Goal: Task Accomplishment & Management: Manage account settings

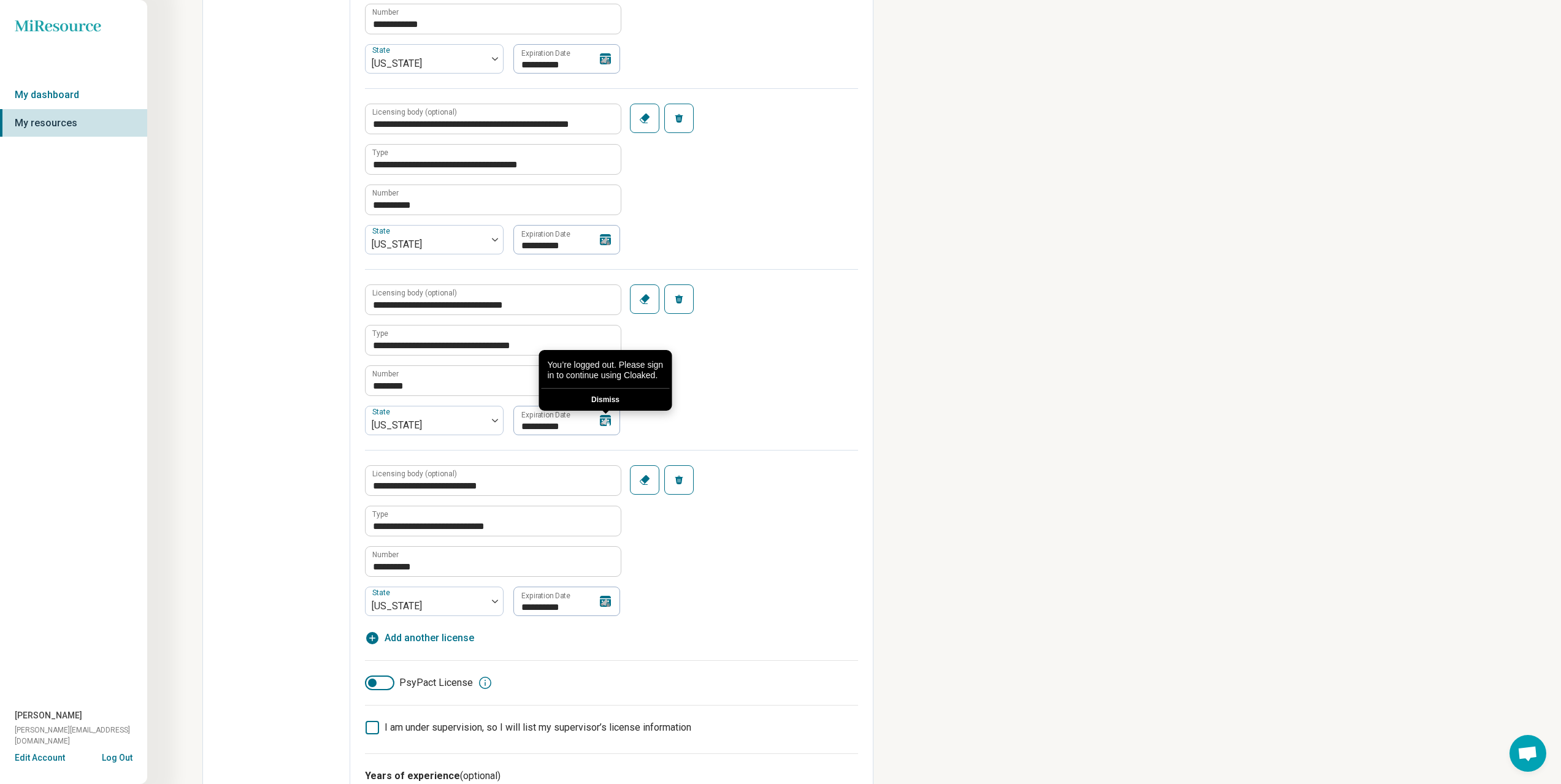
click at [607, 426] on div "You’re logged out. Please sign in to continue using Cloaked. Dismiss" at bounding box center [605, 423] width 10 height 12
click at [609, 416] on icon at bounding box center [605, 421] width 10 height 10
click at [551, 416] on input "**********" at bounding box center [566, 420] width 108 height 29
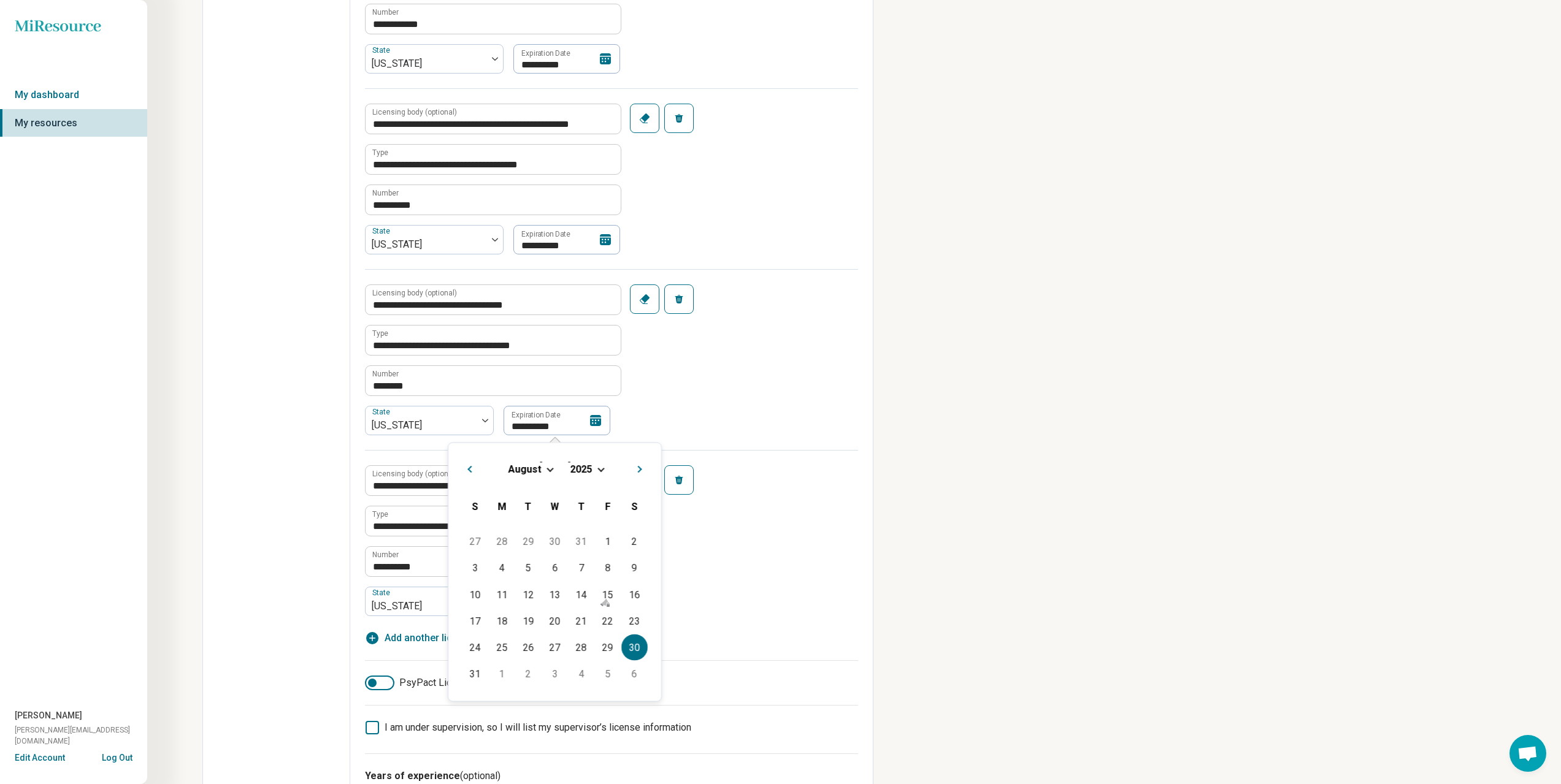
click at [596, 472] on div "[DATE]" at bounding box center [554, 469] width 193 height 13
click at [597, 469] on span "Choose Date" at bounding box center [600, 467] width 6 height 6
click at [624, 507] on div "2030" at bounding box center [621, 500] width 60 height 22
click at [600, 641] on div "30" at bounding box center [607, 647] width 27 height 27
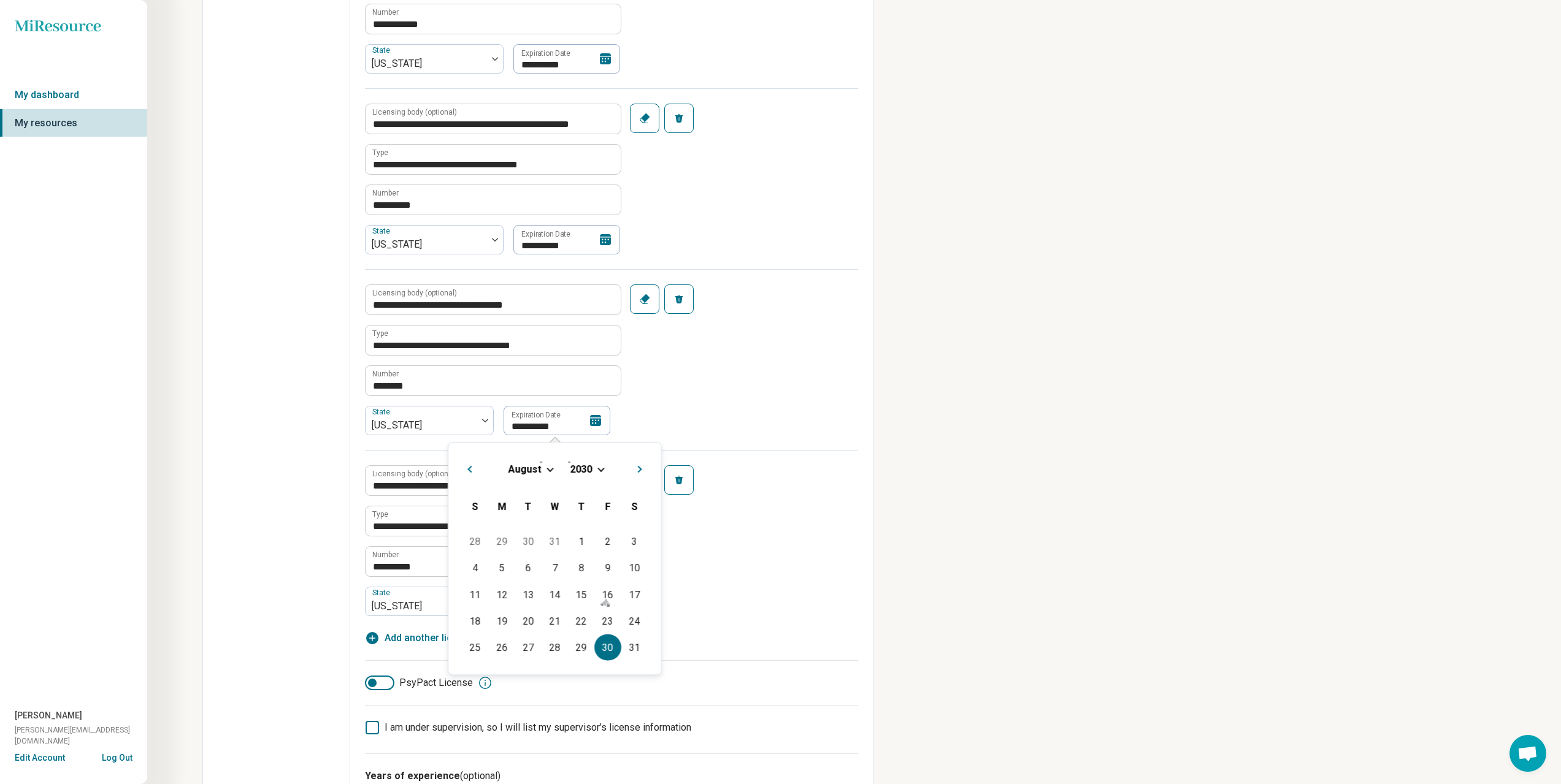
type textarea "*"
type input "**********"
click at [685, 407] on div "**********" at bounding box center [612, 360] width 493 height 181
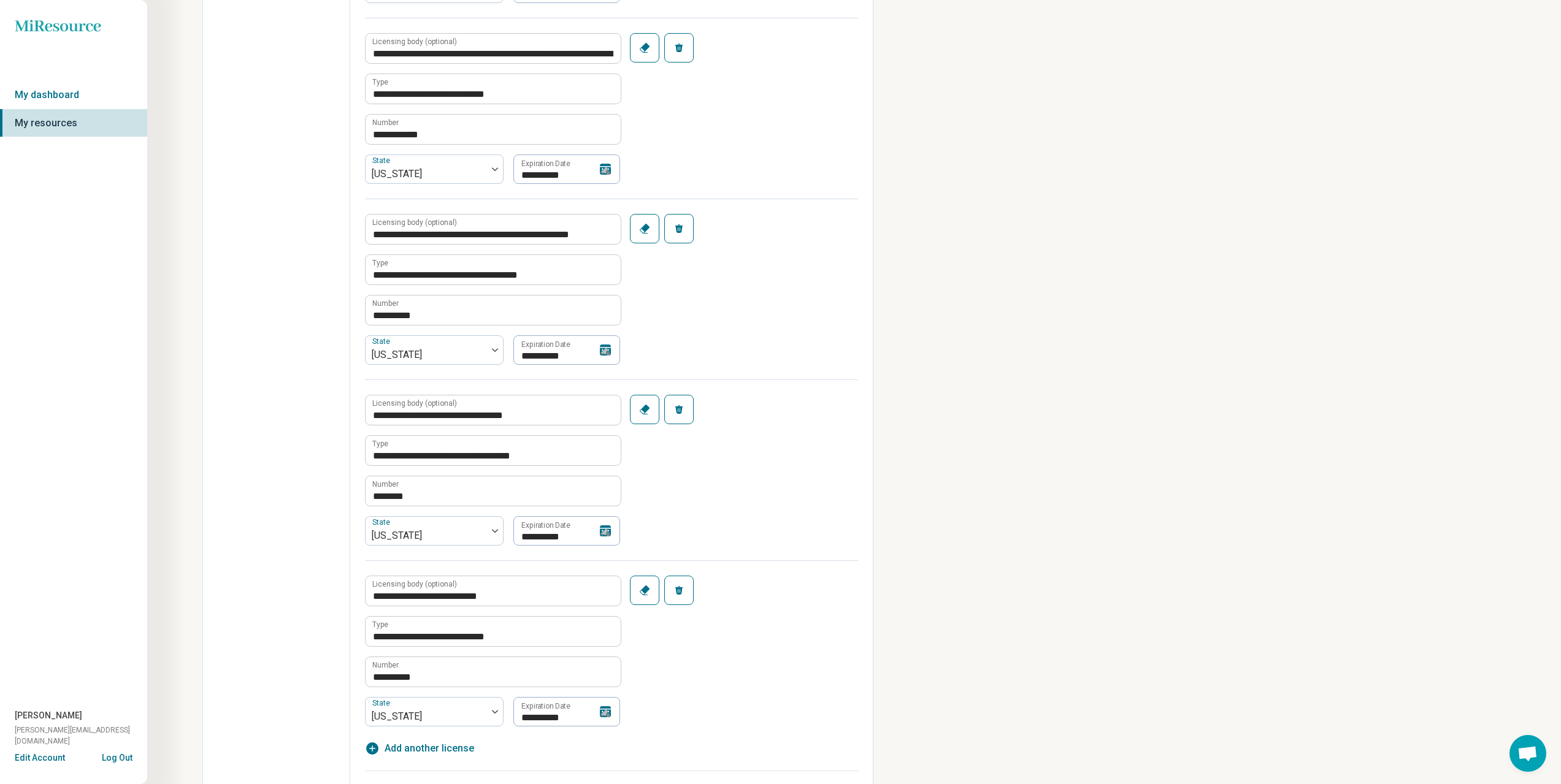
scroll to position [13, 0]
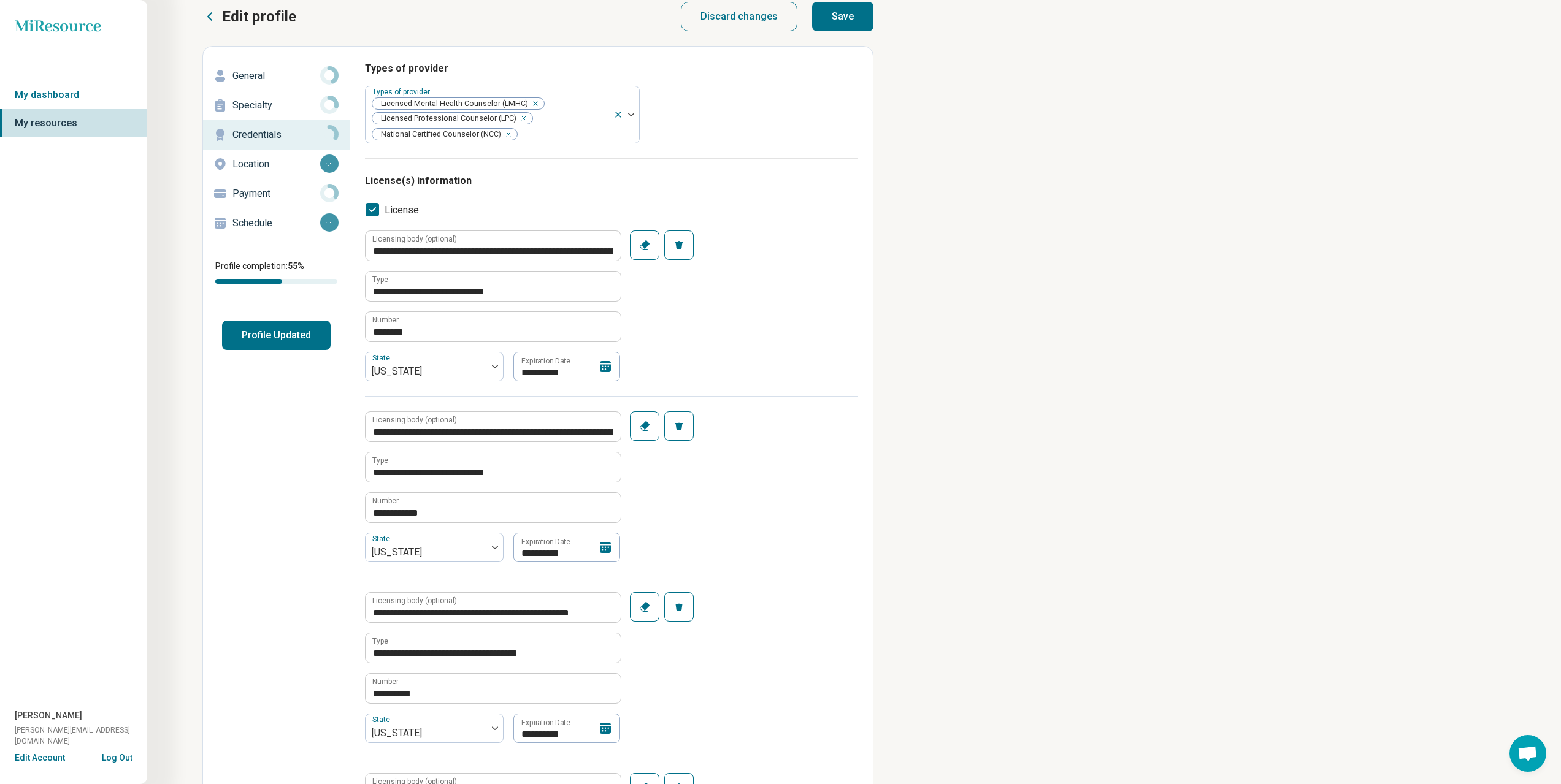
click at [870, 15] on button "Save" at bounding box center [843, 16] width 62 height 29
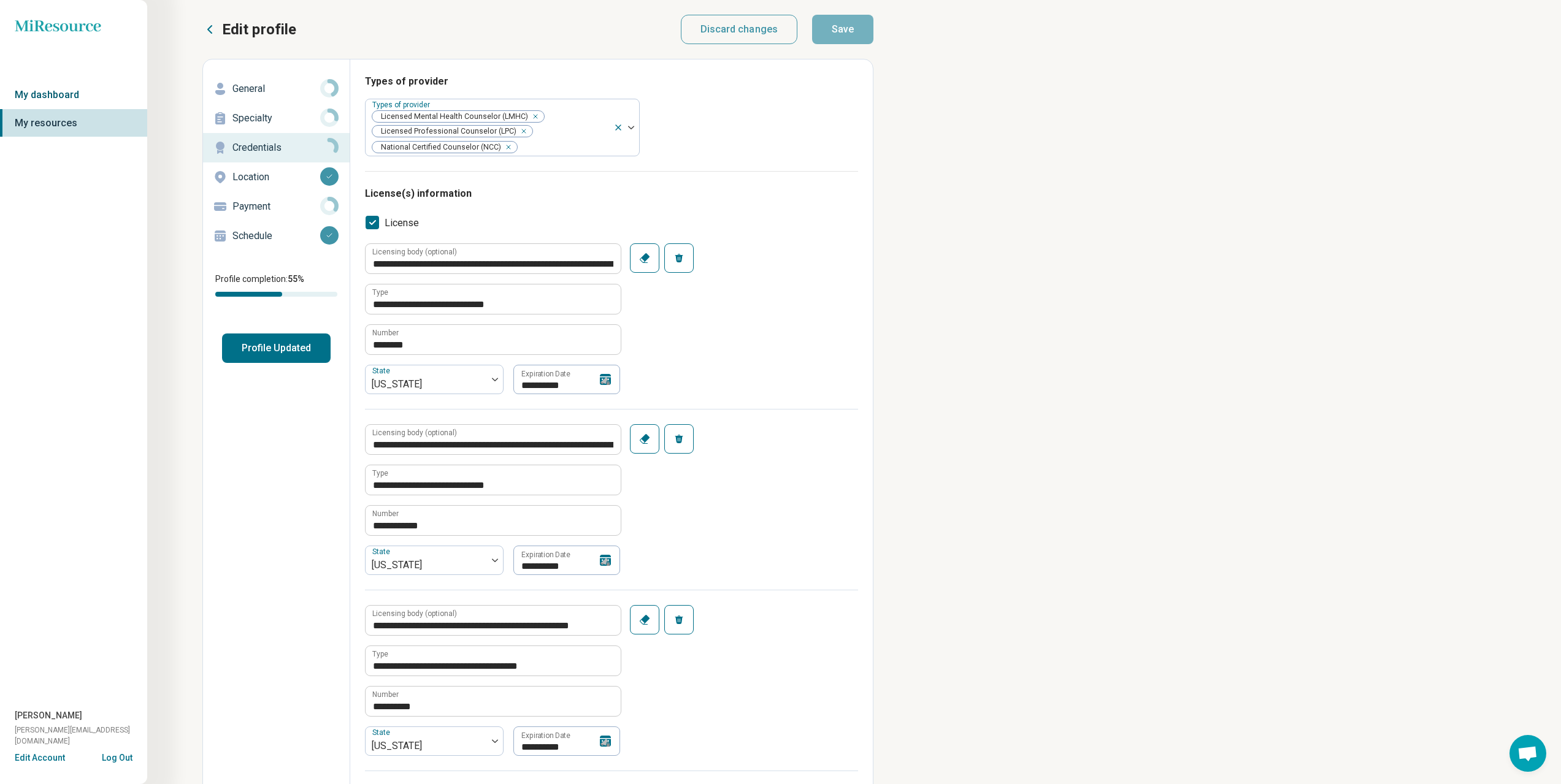
click at [27, 95] on link "My dashboard" at bounding box center [73, 95] width 147 height 28
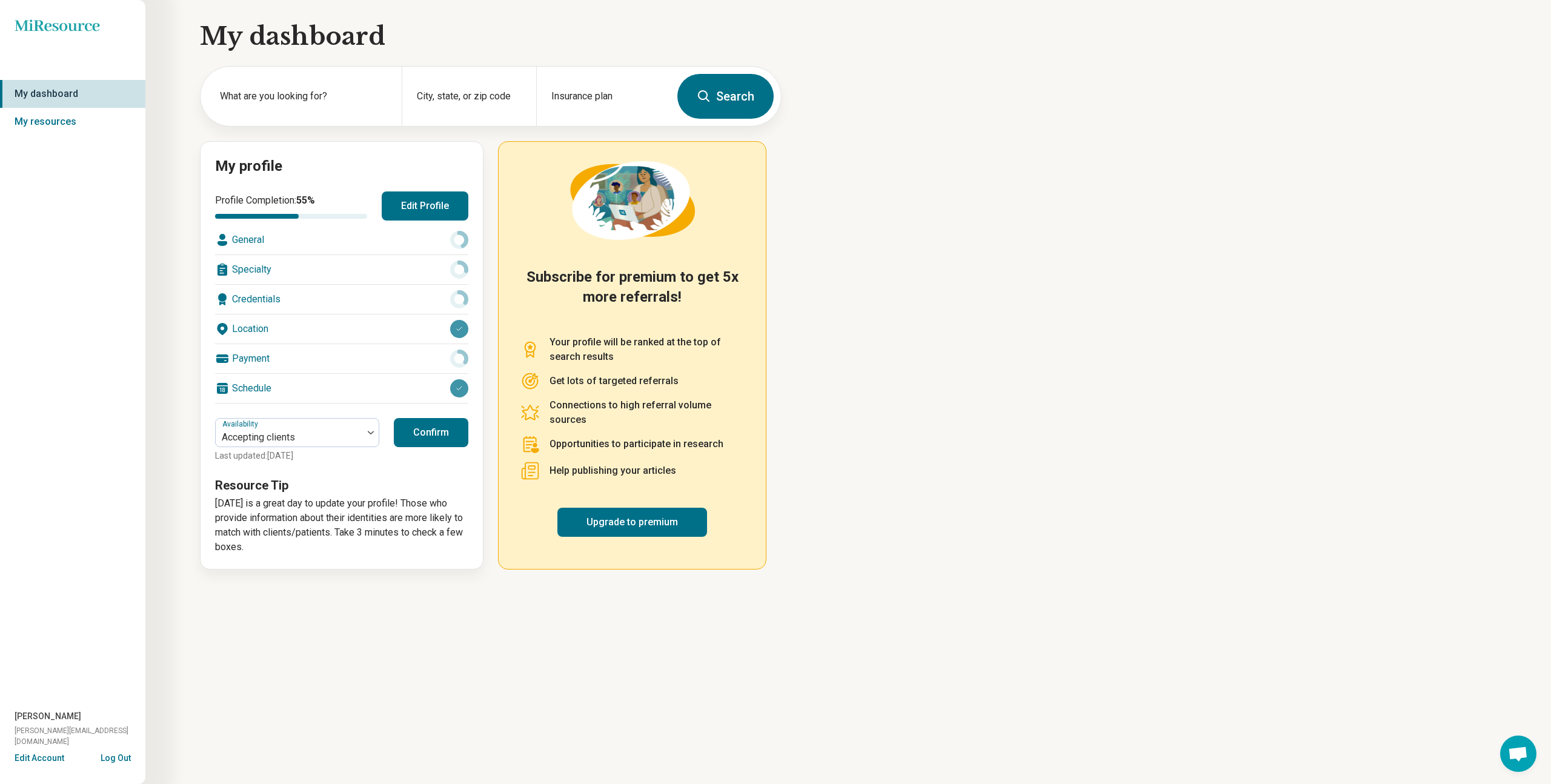
click at [195, 438] on div "My dashboard What are you looking for? City, state, or zip code Insurance plan …" at bounding box center [390, 293] width 781 height 586
click at [44, 127] on link "My resources" at bounding box center [72, 121] width 145 height 28
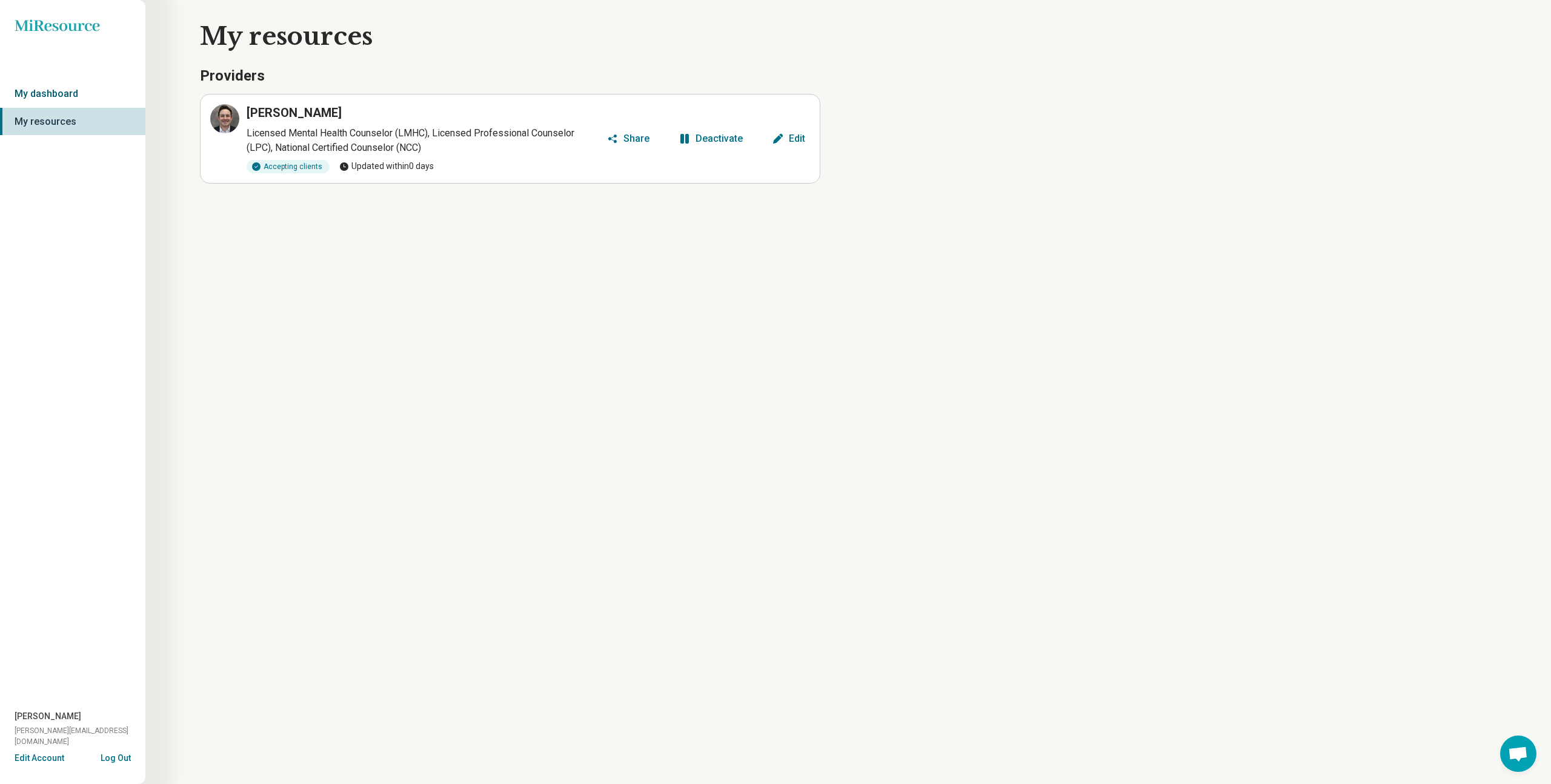
click at [48, 92] on link "My dashboard" at bounding box center [72, 93] width 145 height 28
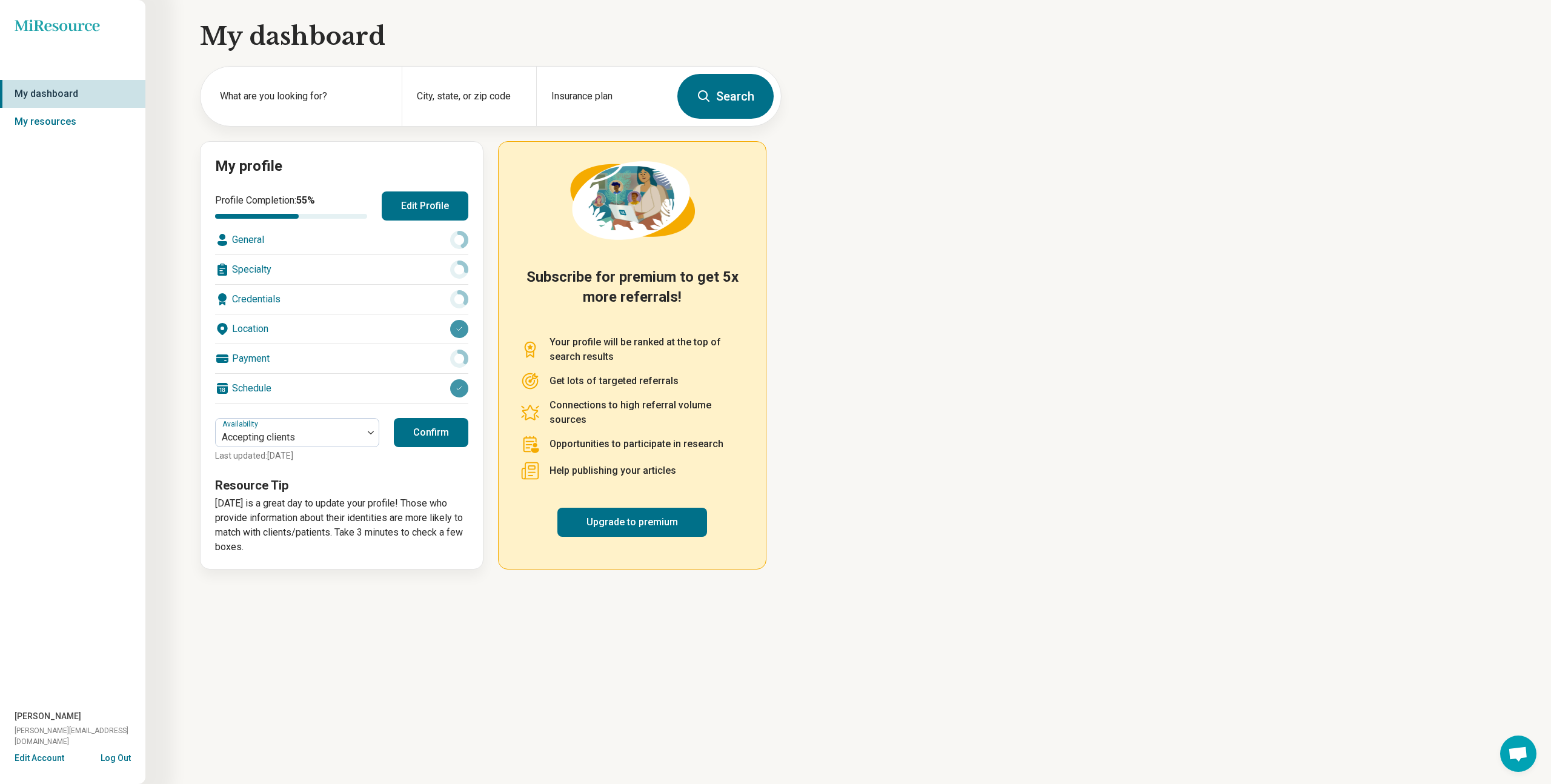
click at [253, 238] on div "General" at bounding box center [342, 239] width 254 height 29
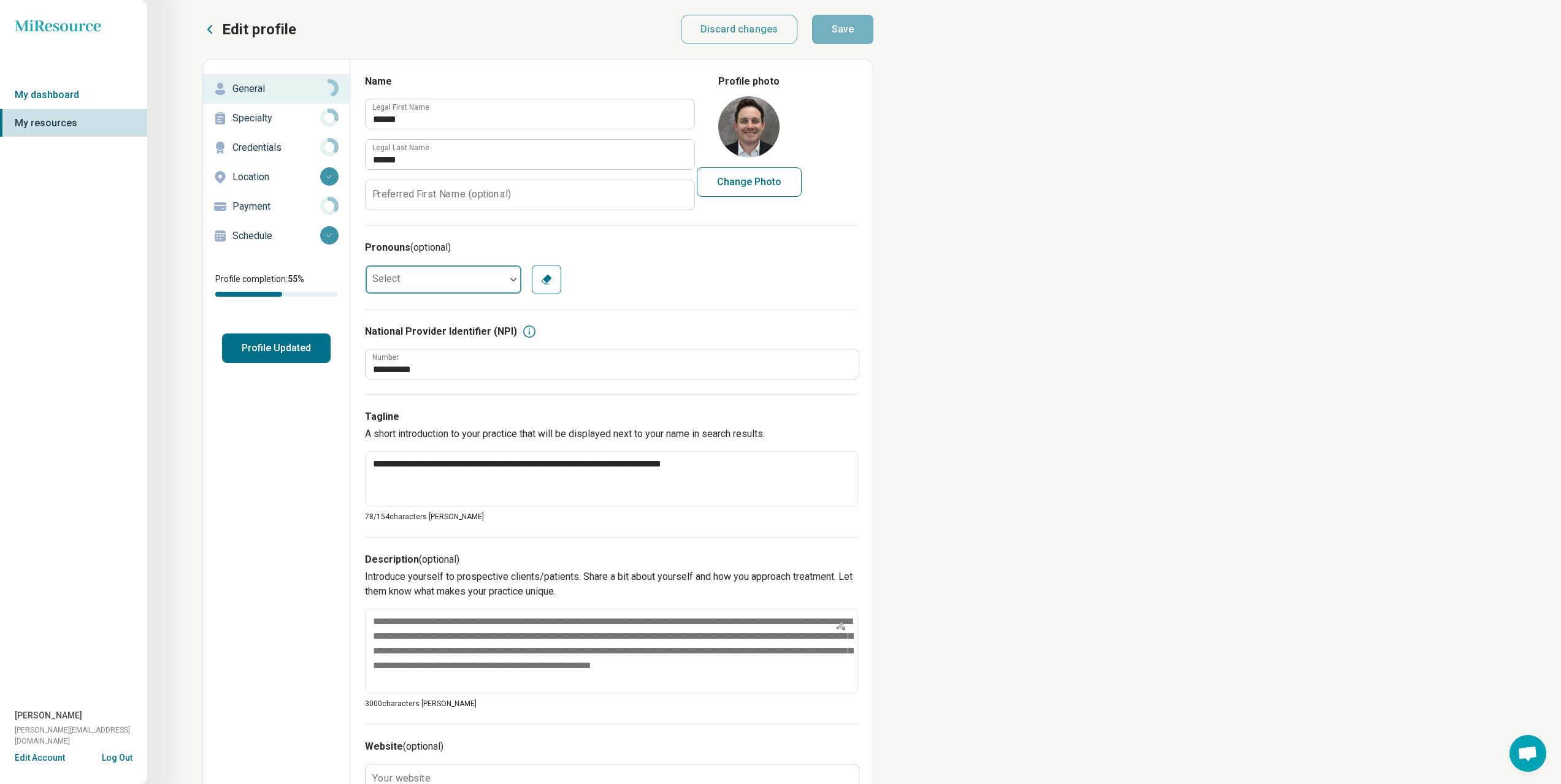
click at [485, 274] on div at bounding box center [435, 279] width 140 height 24
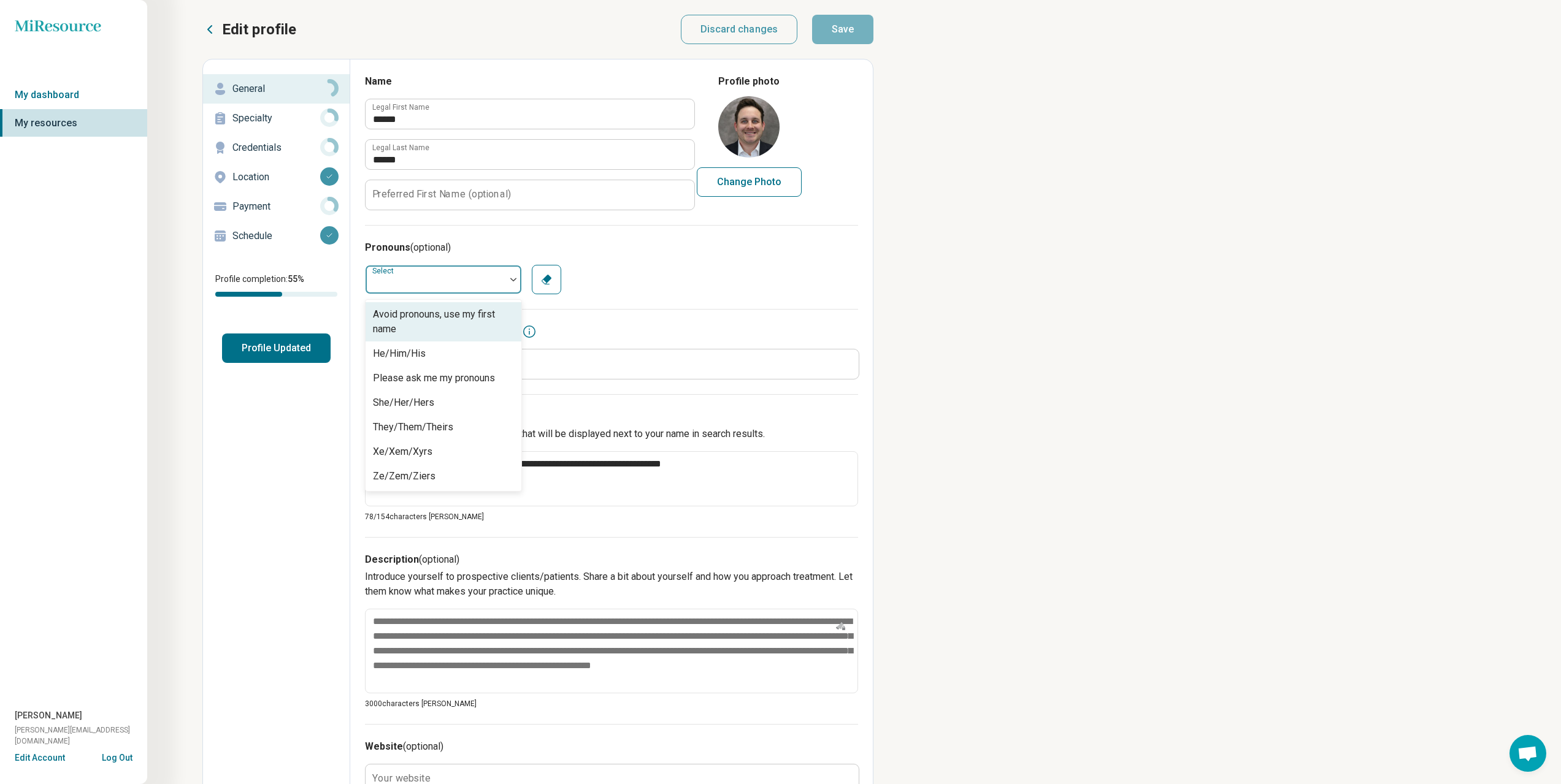
click at [481, 325] on div "Avoid pronouns, use my first name" at bounding box center [443, 322] width 141 height 29
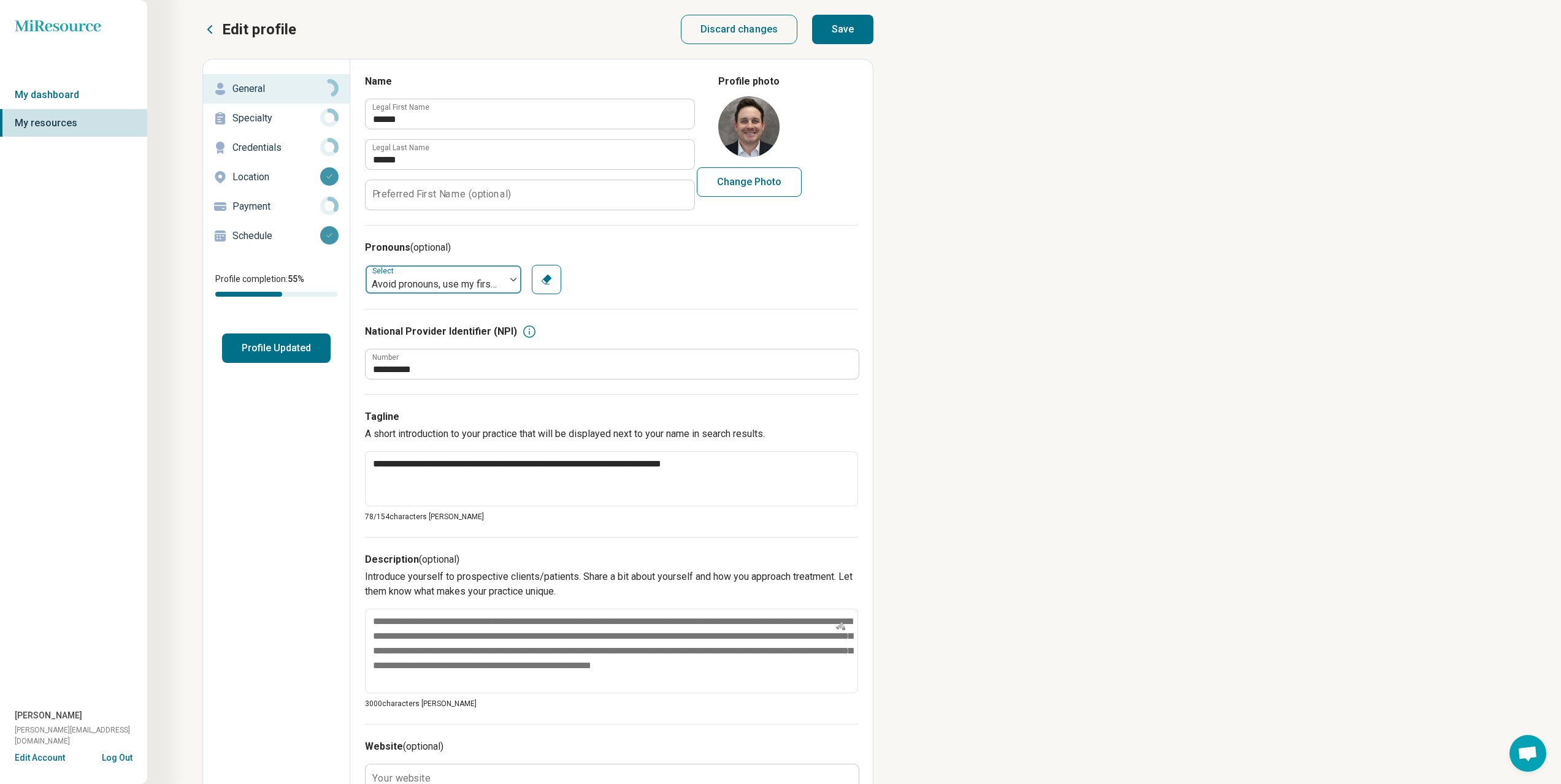
click at [501, 276] on div "Avoid pronouns, use my first name" at bounding box center [435, 279] width 140 height 24
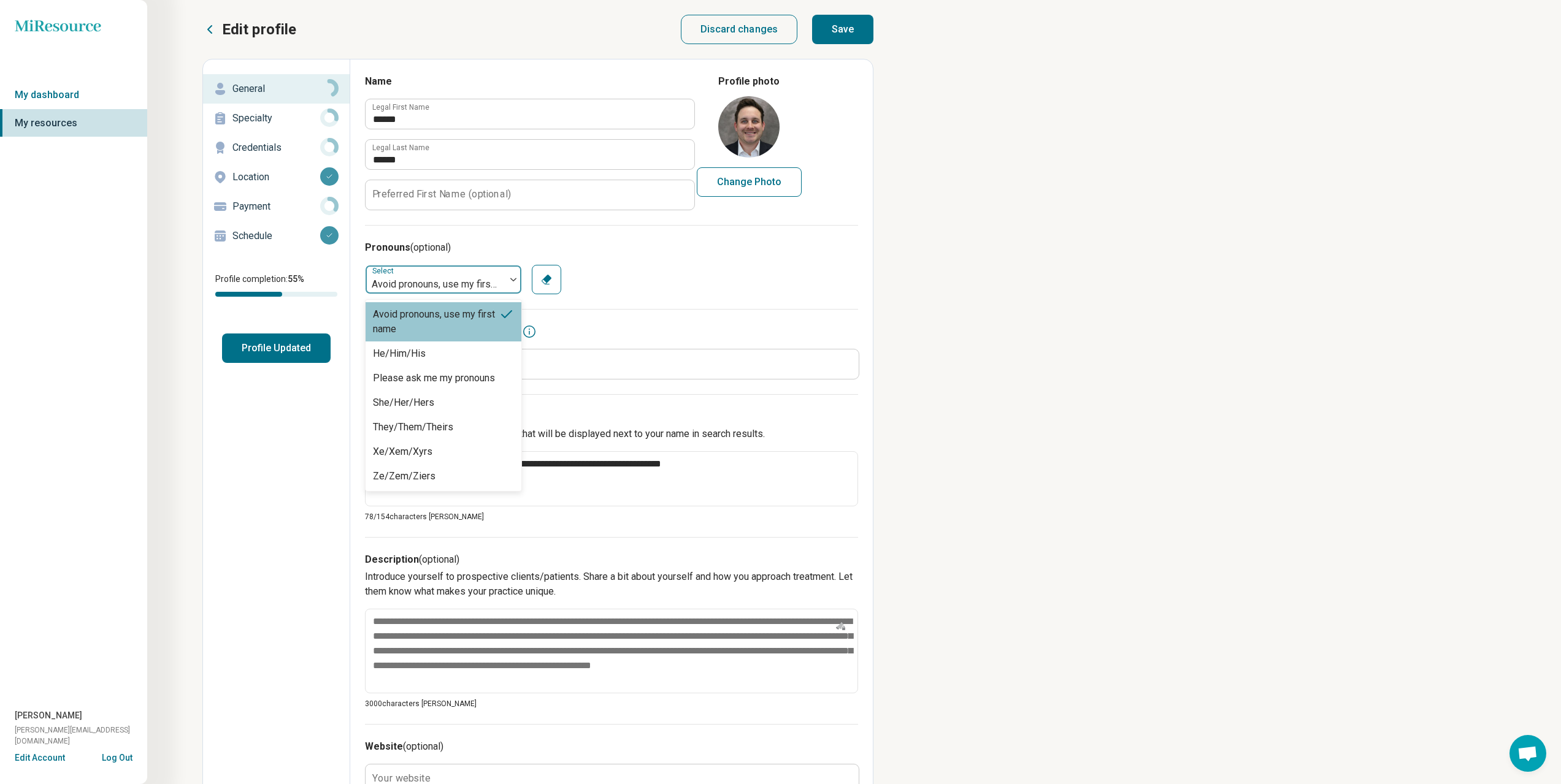
click at [485, 277] on div "Avoid pronouns, use my first name" at bounding box center [435, 285] width 128 height 15
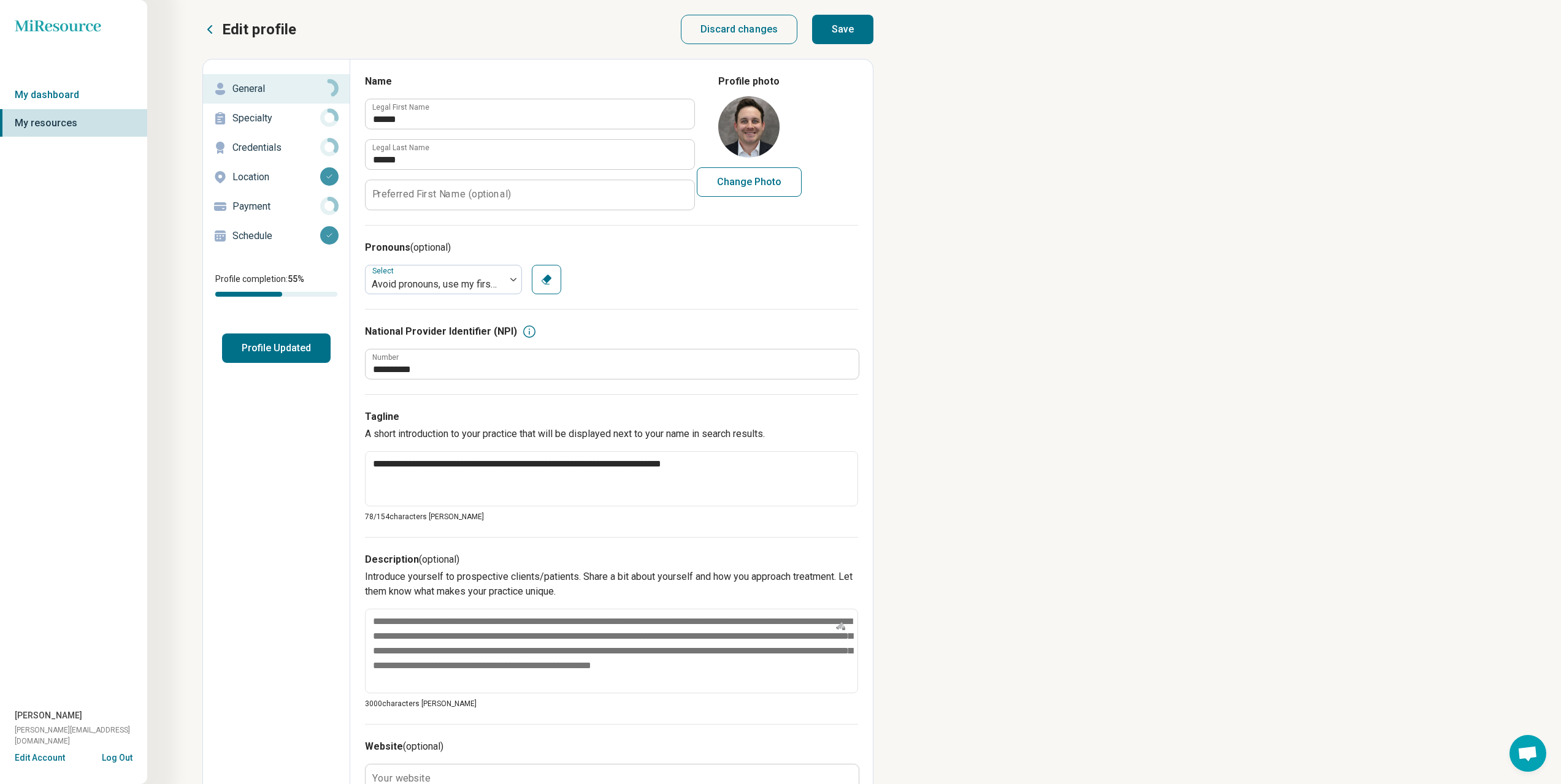
click at [550, 280] on icon "button" at bounding box center [546, 279] width 12 height 12
type textarea "*"
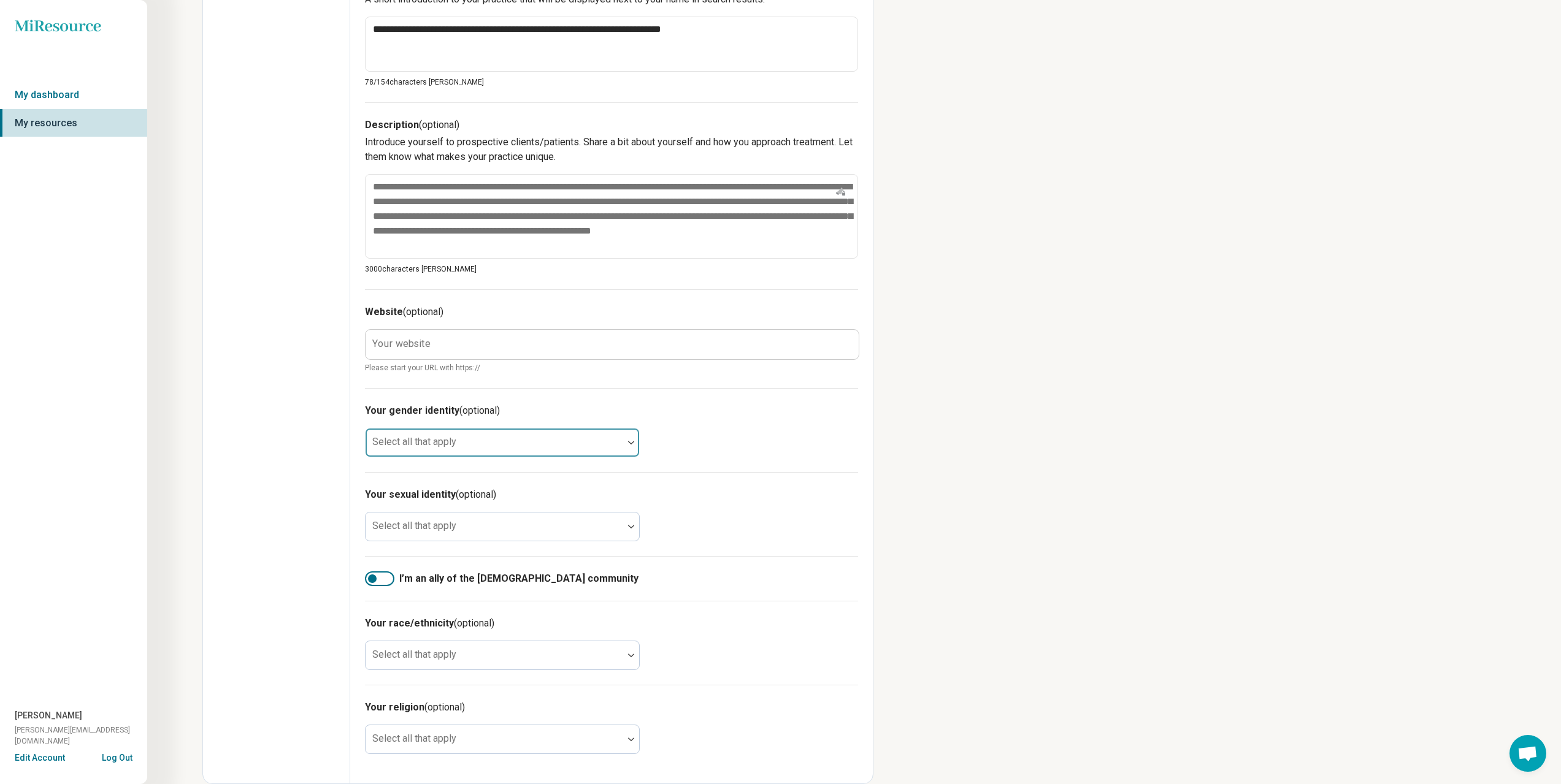
click at [566, 437] on div at bounding box center [494, 443] width 257 height 27
click at [681, 409] on h3 "Your gender identity (optional)" at bounding box center [612, 411] width 493 height 15
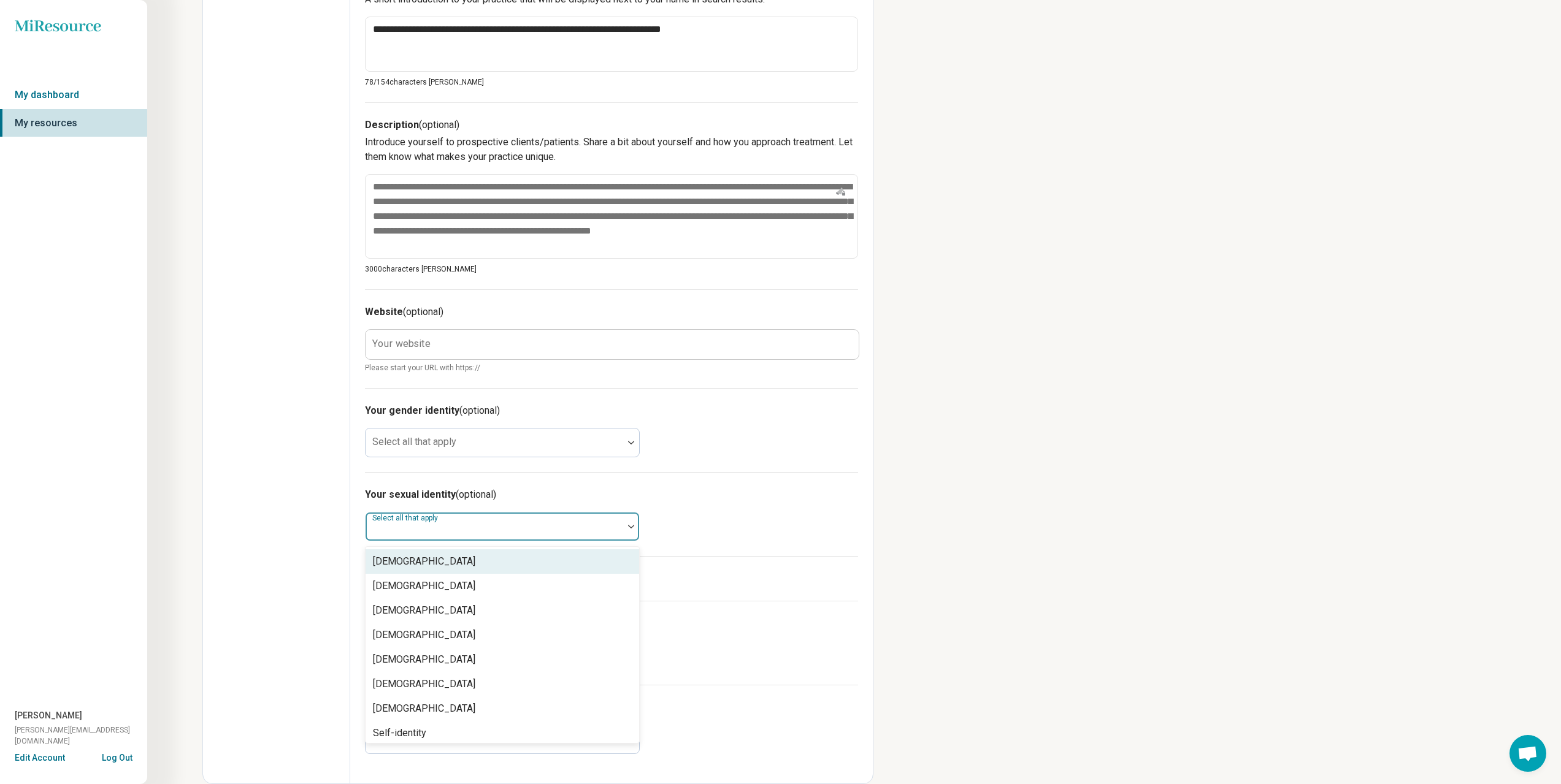
click at [600, 538] on div at bounding box center [495, 532] width 248 height 17
click at [693, 464] on div "Your gender identity (optional) Select all that apply" at bounding box center [612, 429] width 493 height 84
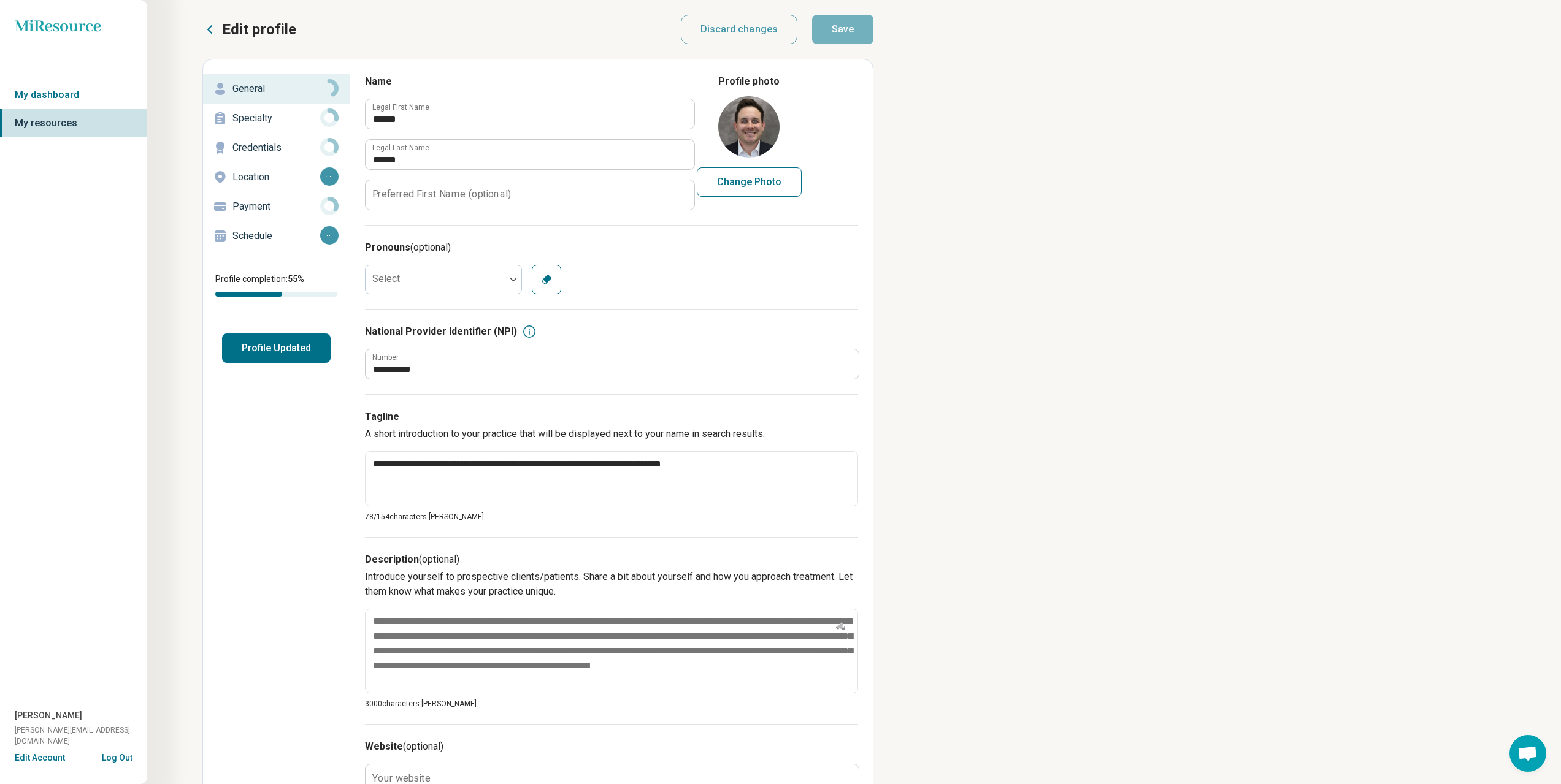
click at [259, 116] on p "Specialty" at bounding box center [276, 118] width 87 height 15
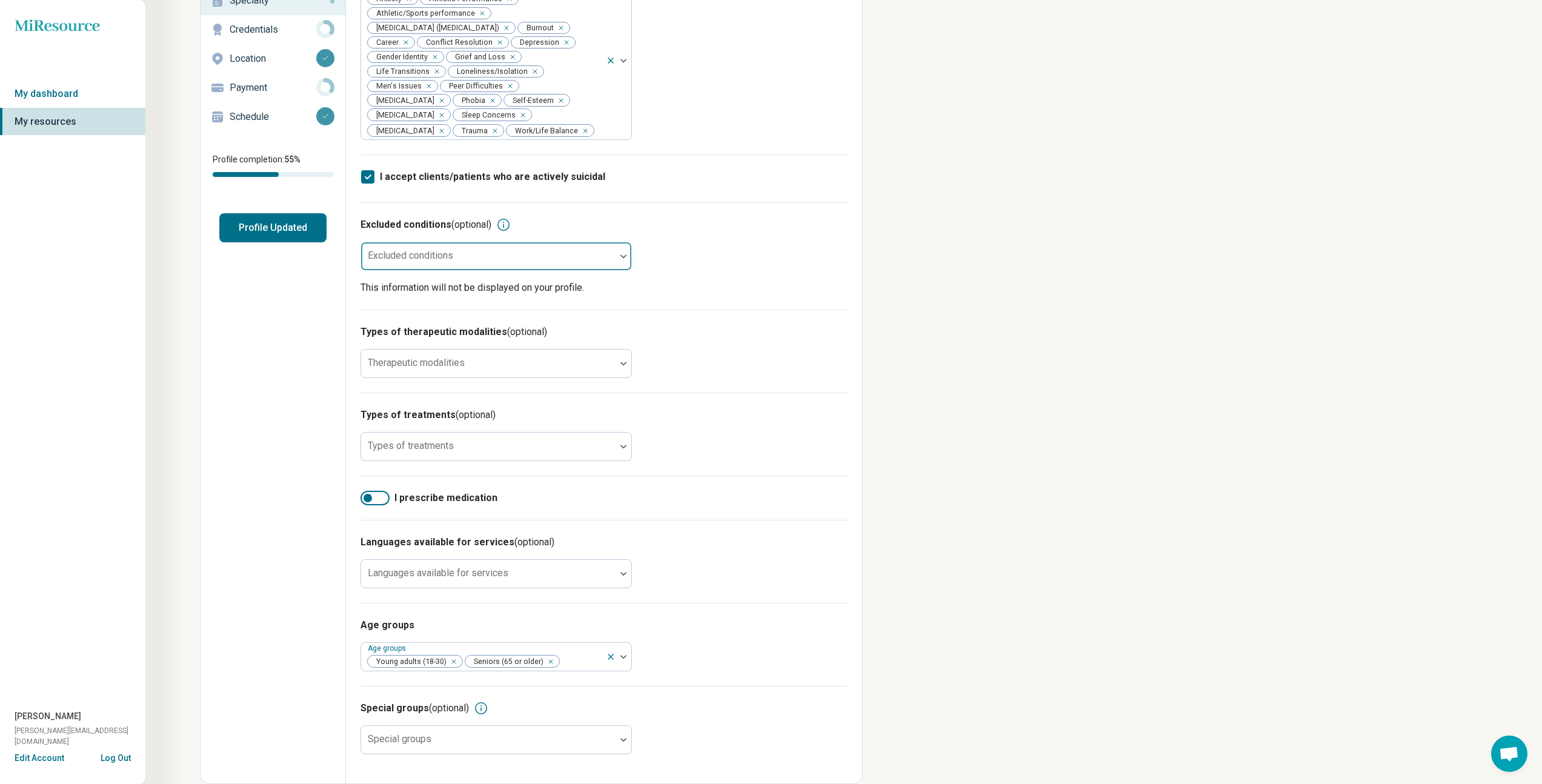
click at [628, 251] on div at bounding box center [623, 256] width 16 height 28
click at [677, 249] on div "Excluded conditions (optional) Excluded conditions This information will not be…" at bounding box center [604, 256] width 487 height 107
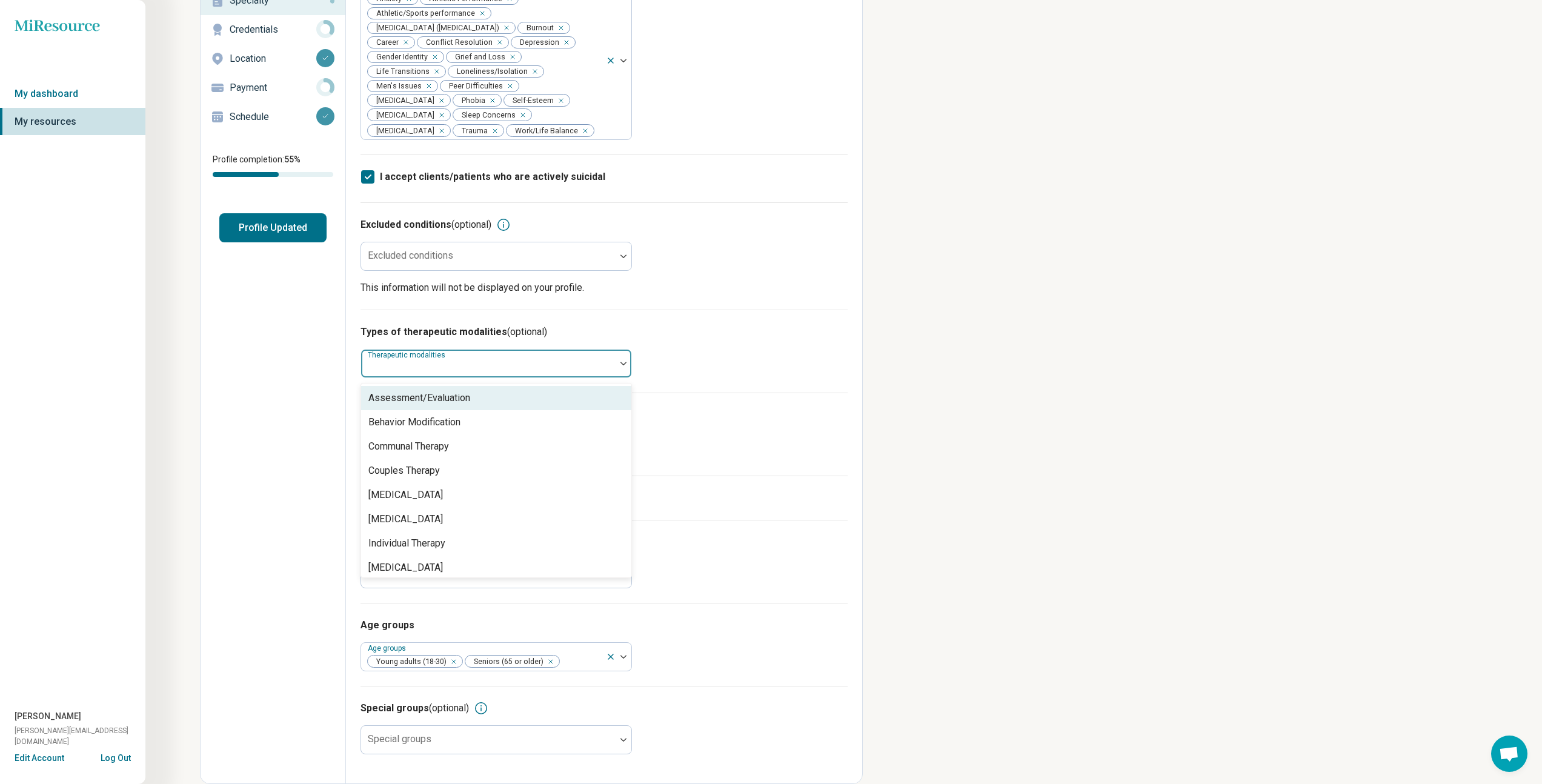
click at [614, 356] on div at bounding box center [488, 363] width 254 height 27
click at [523, 539] on div "Individual Therapy" at bounding box center [497, 538] width 271 height 24
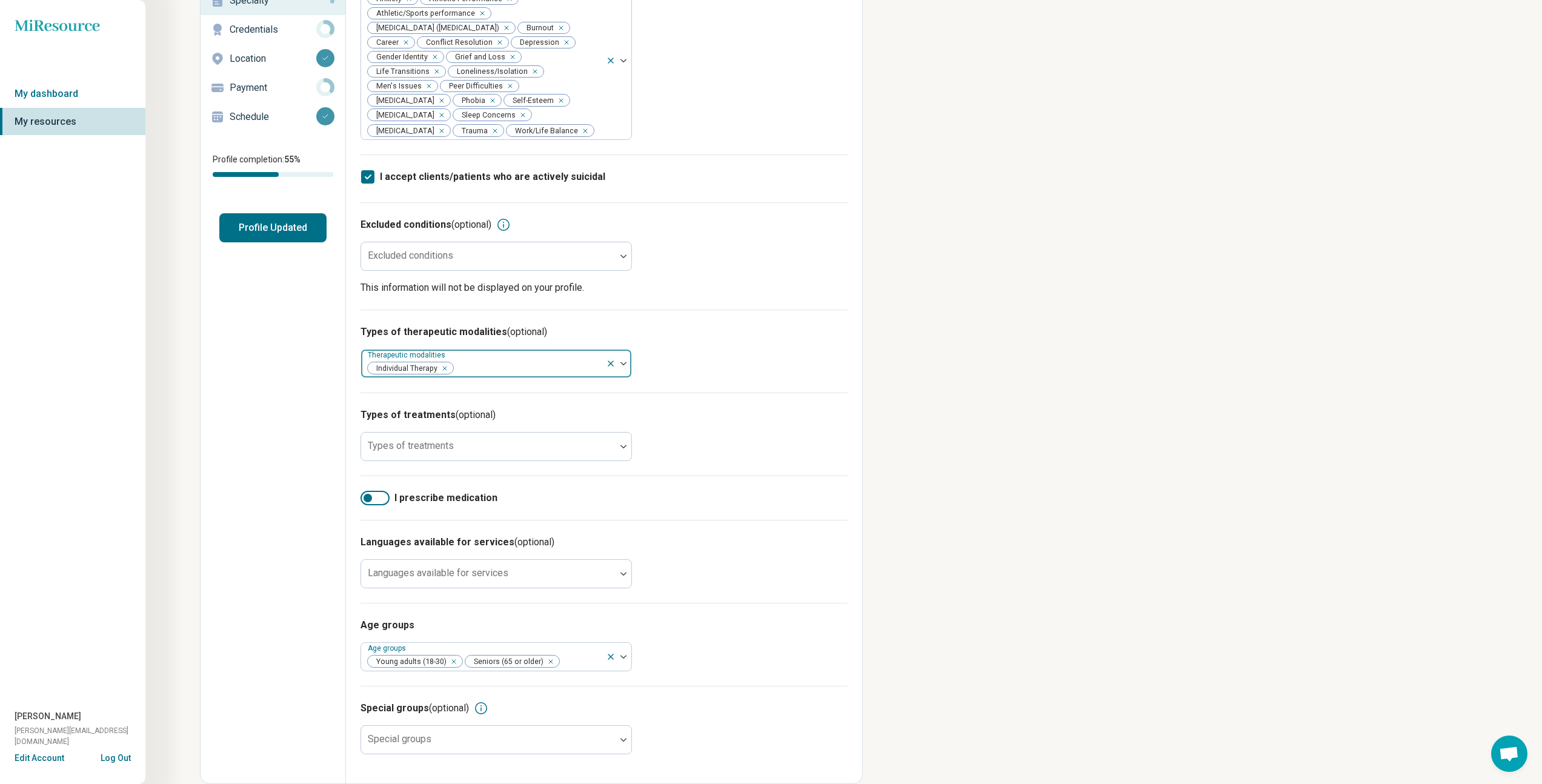
click at [501, 370] on div at bounding box center [528, 368] width 147 height 17
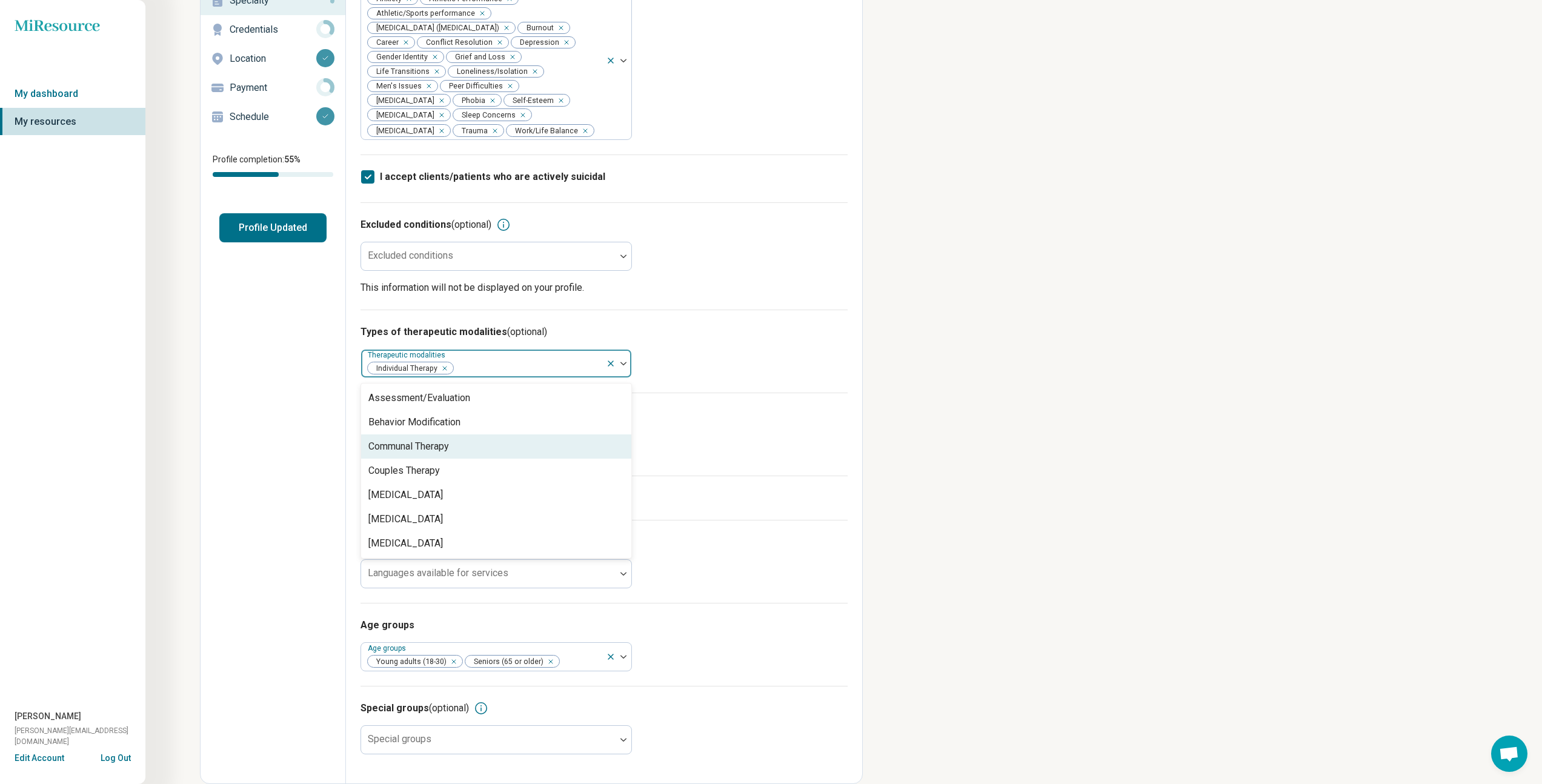
click at [505, 447] on div "Communal Therapy" at bounding box center [497, 446] width 271 height 24
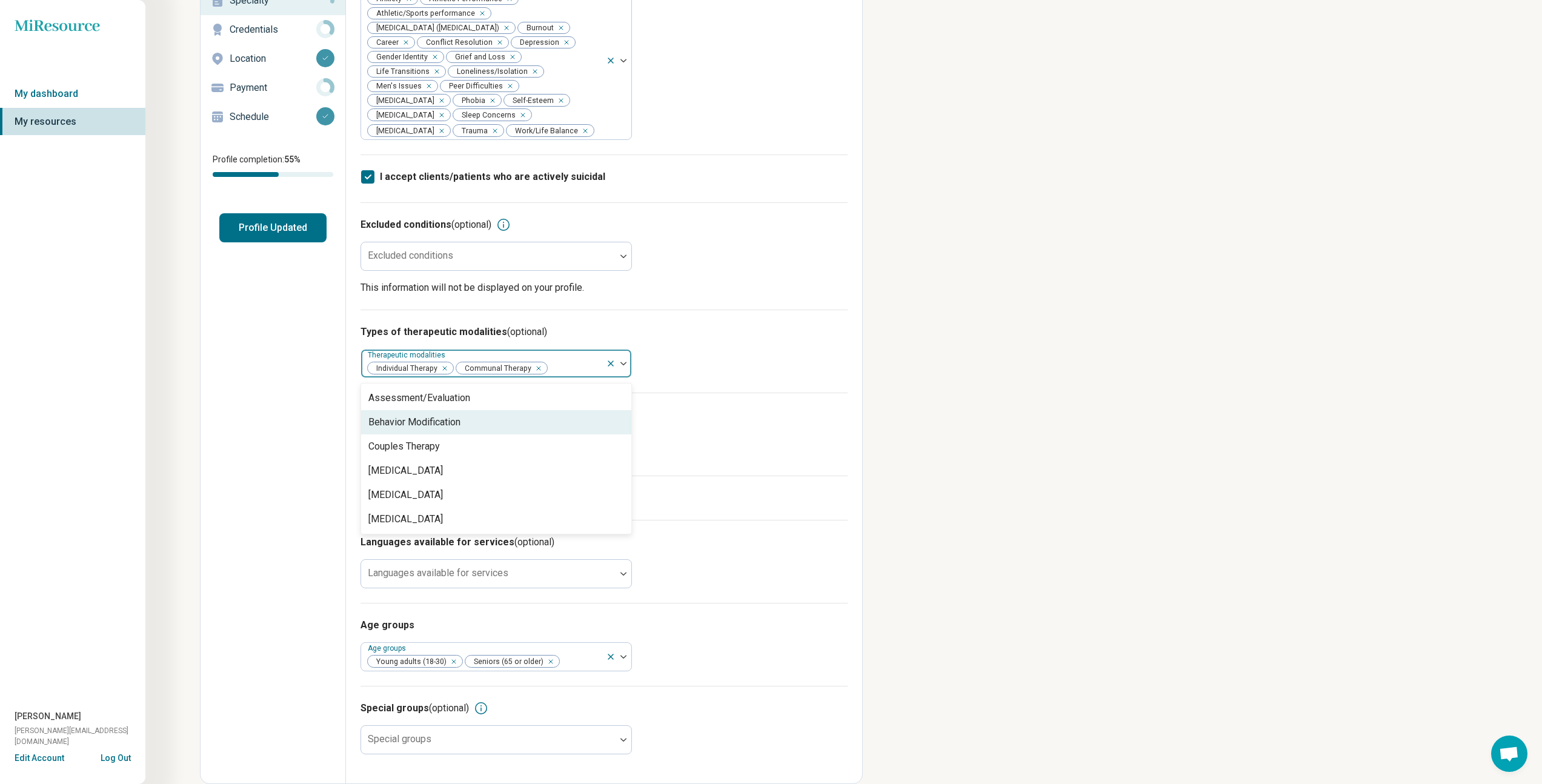
click at [548, 424] on div "Behavior Modification" at bounding box center [497, 422] width 271 height 24
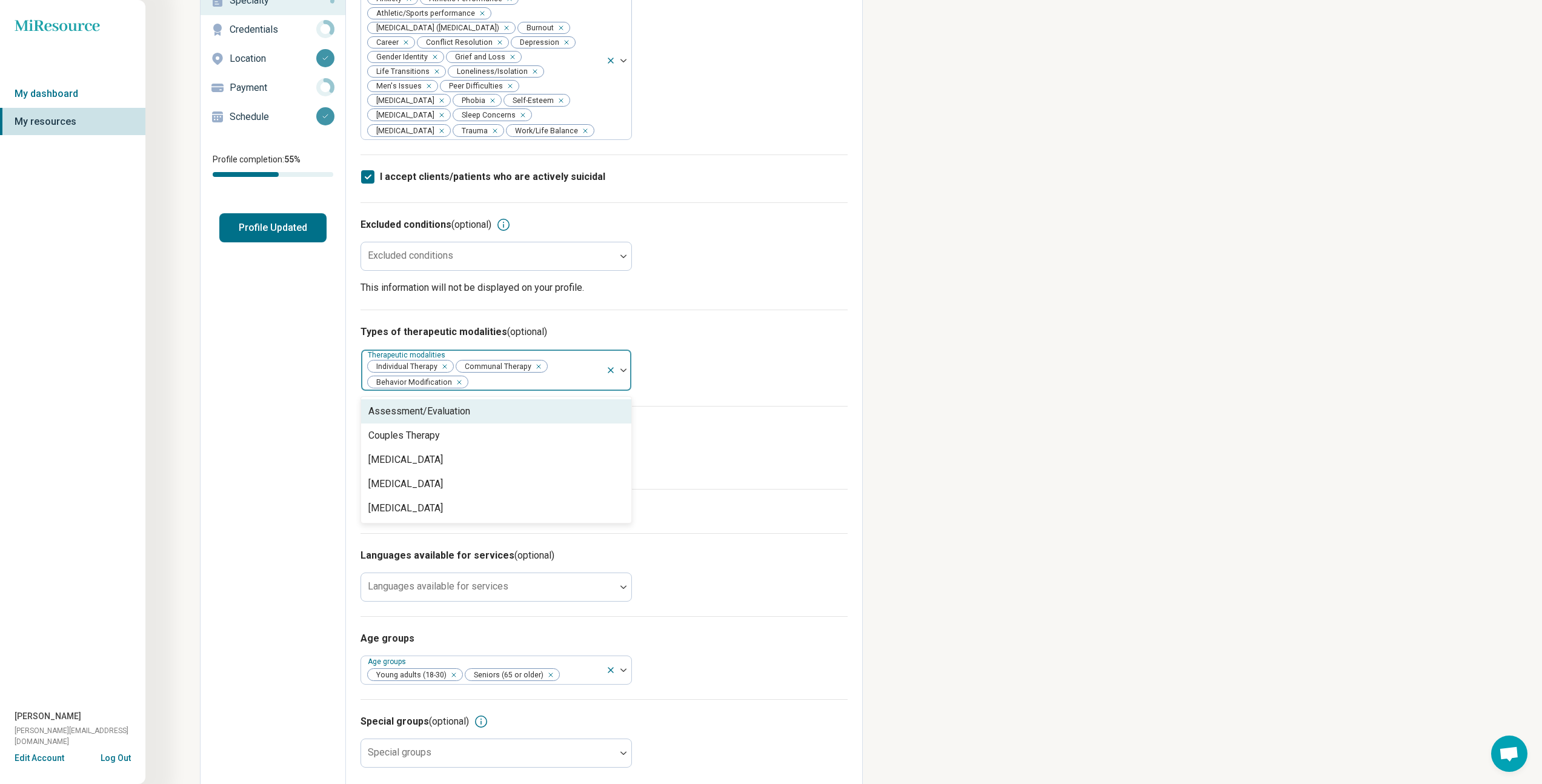
click at [456, 385] on icon "Remove [object Object]" at bounding box center [456, 382] width 8 height 8
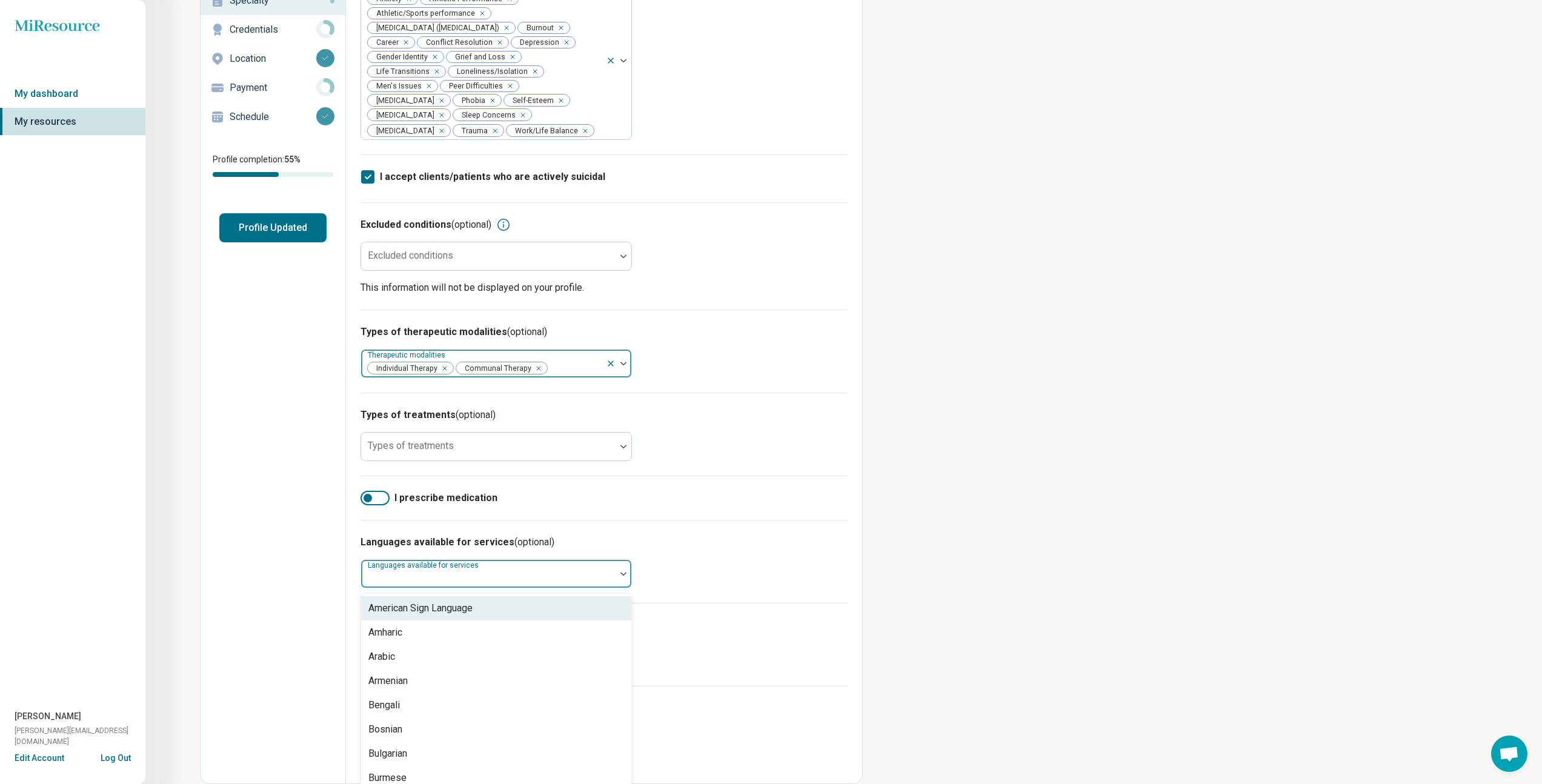
scroll to position [124, 0]
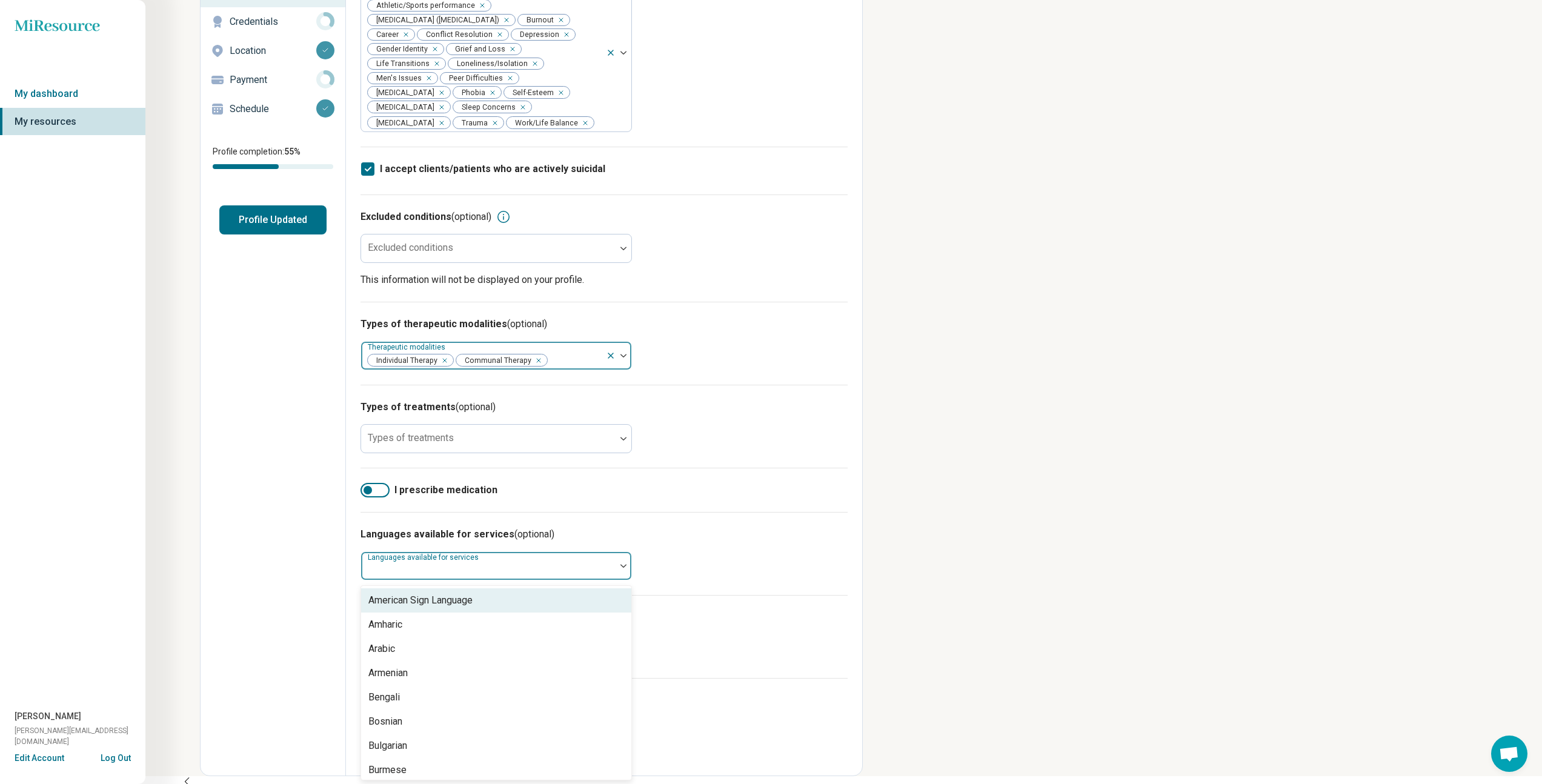
click at [528, 574] on div at bounding box center [489, 571] width 245 height 17
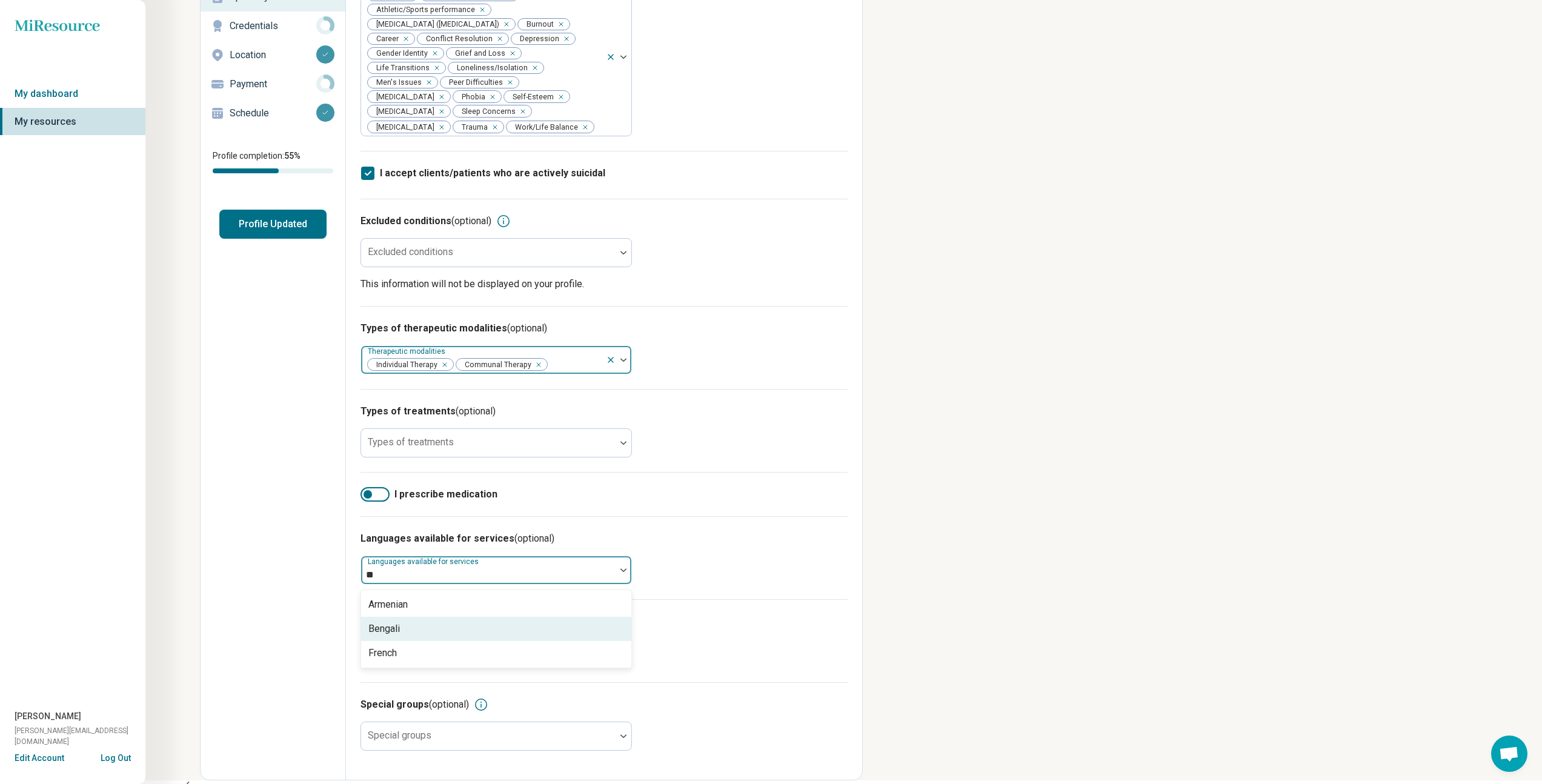
type input "*"
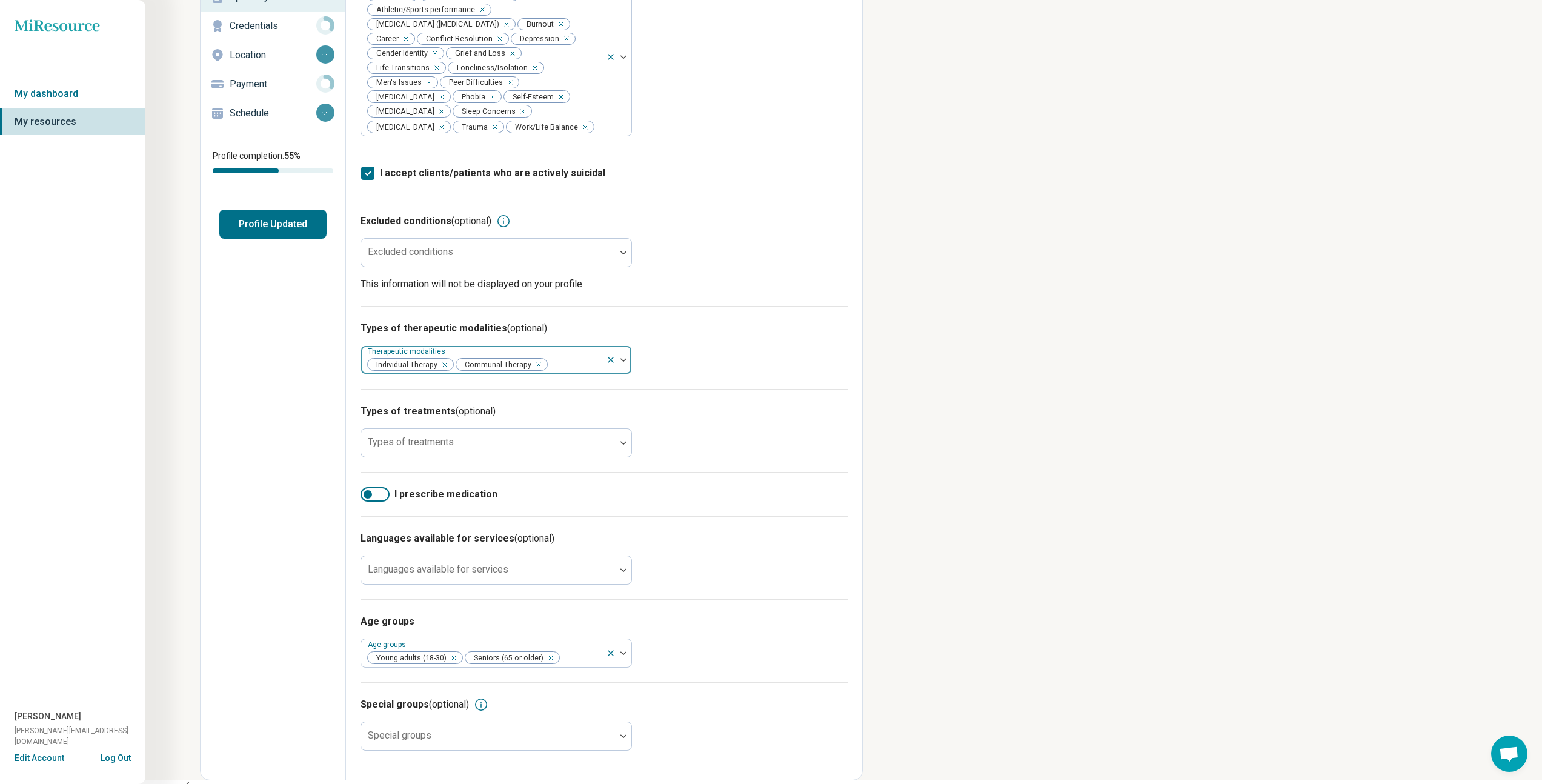
drag, startPoint x: 1372, startPoint y: 727, endPoint x: 1288, endPoint y: 698, distance: 88.9
click at [1368, 723] on div "Miresource logo My dashboard My resources [PERSON_NAME] [PERSON_NAME][EMAIL_ADD…" at bounding box center [771, 330] width 1542 height 900
click at [577, 664] on div at bounding box center [580, 658] width 40 height 17
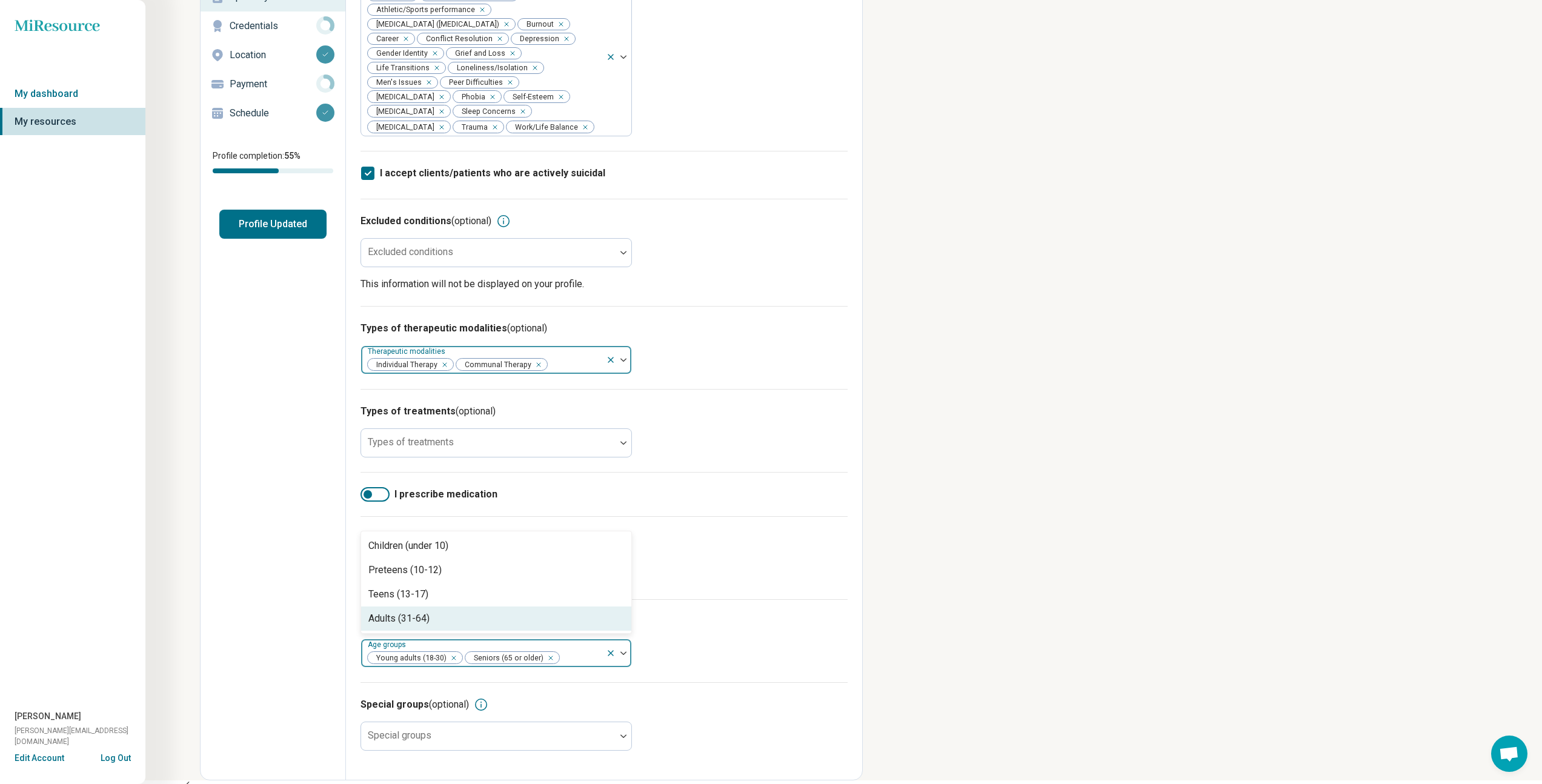
click at [543, 625] on div "Adults (31-64)" at bounding box center [497, 618] width 271 height 24
click at [959, 637] on div "Miresource logo My dashboard My resources [PERSON_NAME] [PERSON_NAME][EMAIL_ADD…" at bounding box center [771, 337] width 1542 height 914
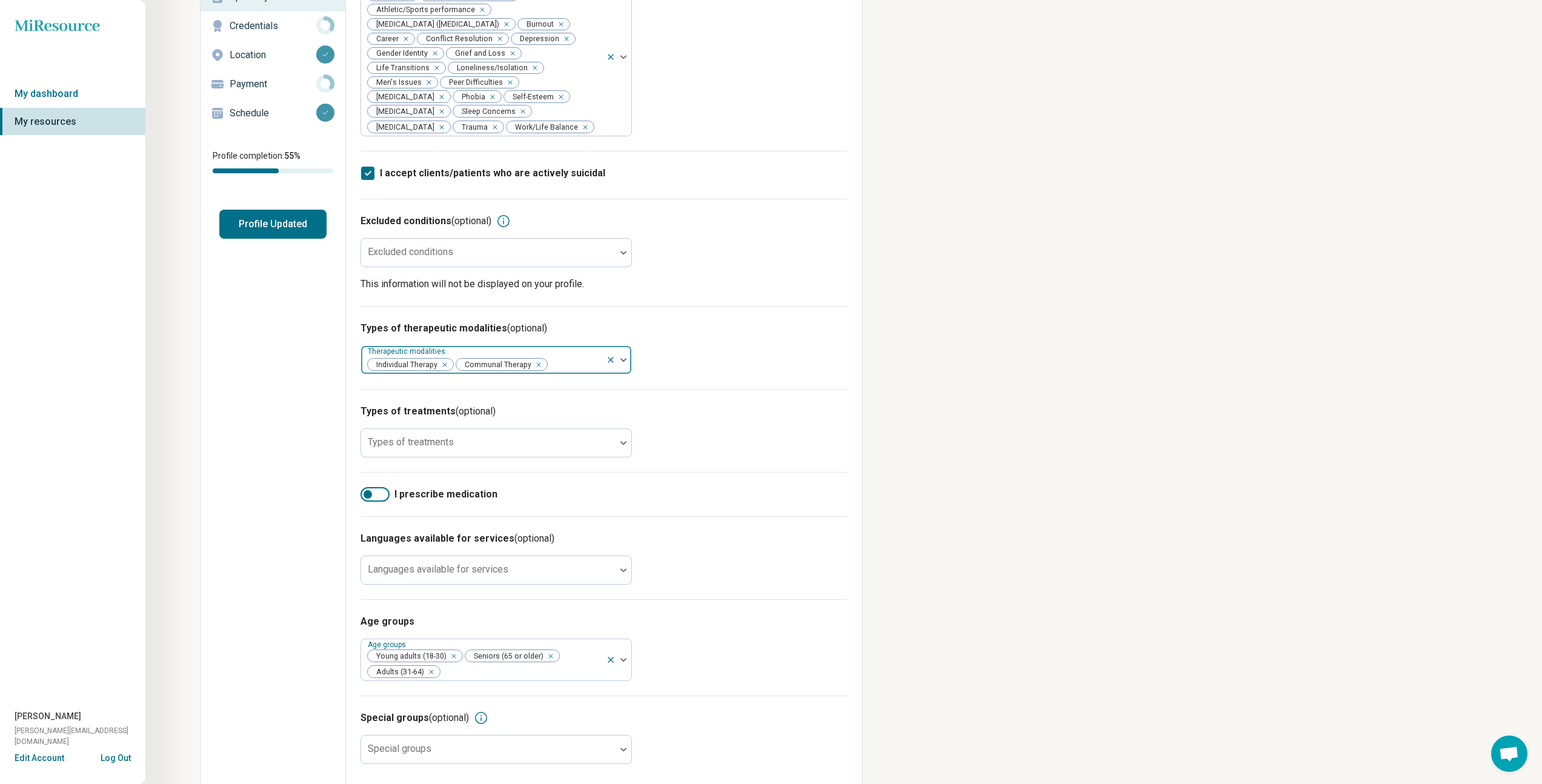
scroll to position [134, 0]
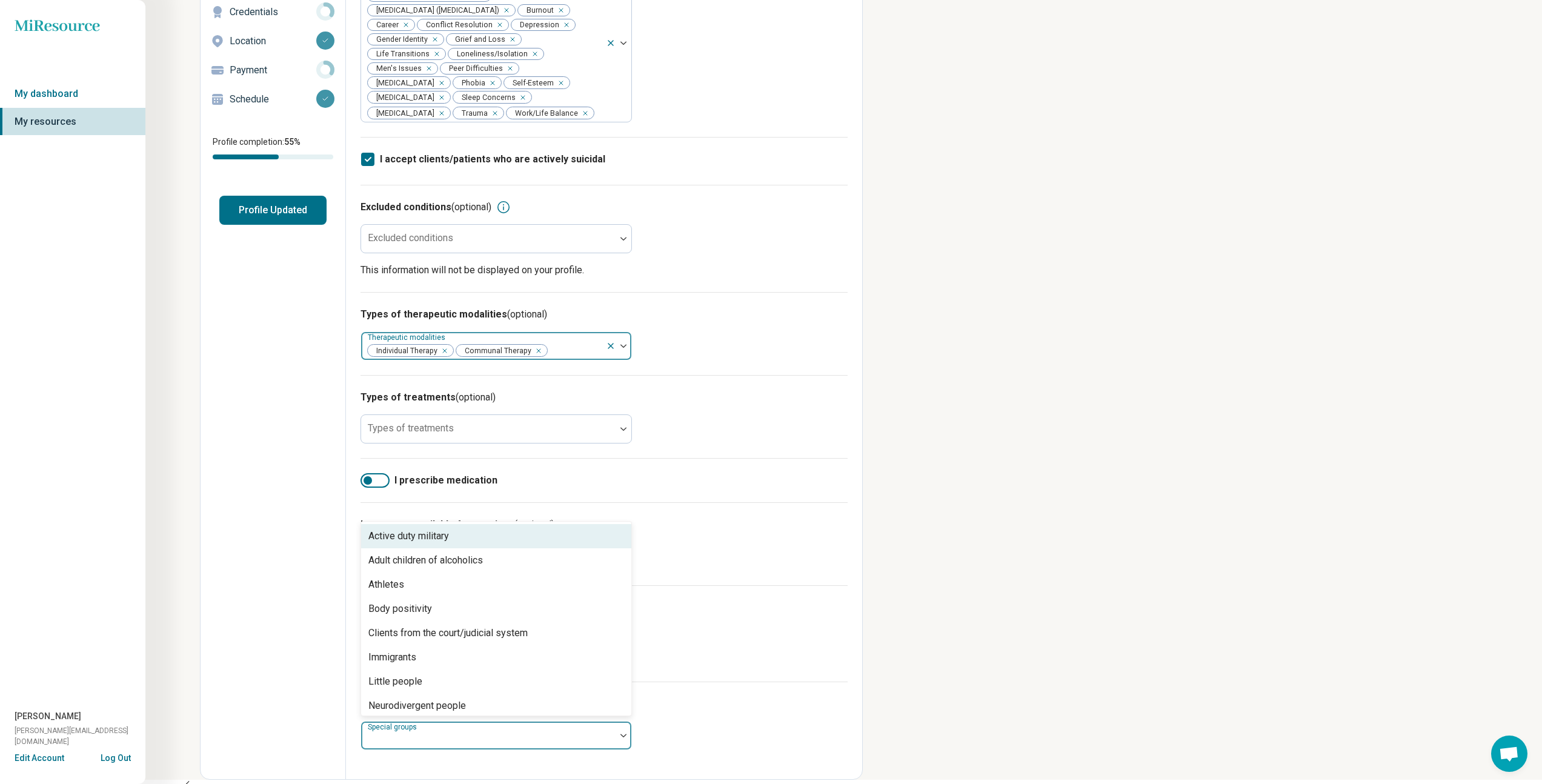
click at [620, 737] on img at bounding box center [623, 735] width 6 height 4
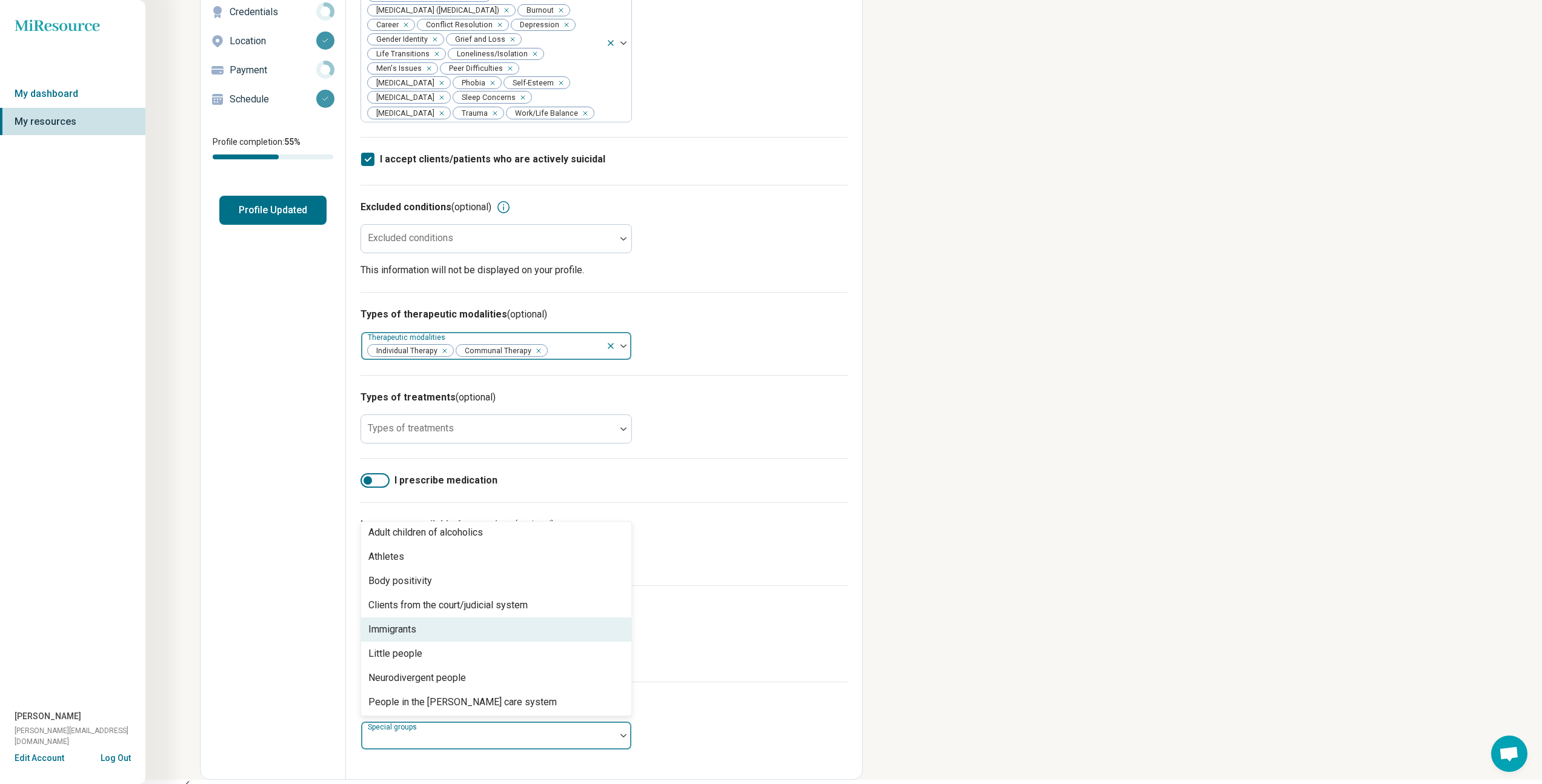
scroll to position [0, 0]
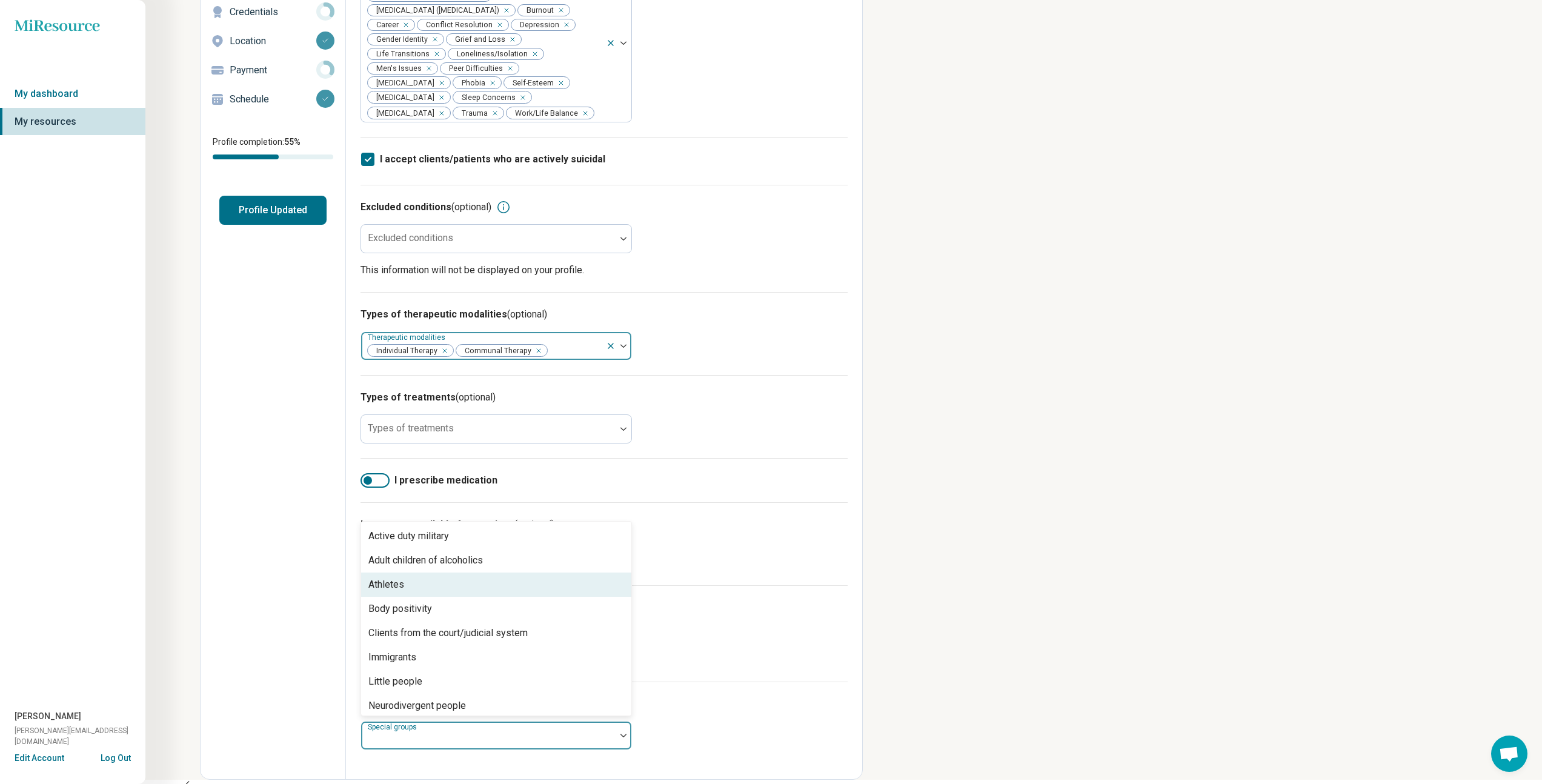
click at [461, 589] on div "Athletes" at bounding box center [497, 584] width 271 height 24
click at [456, 545] on div "Active duty military" at bounding box center [497, 536] width 271 height 24
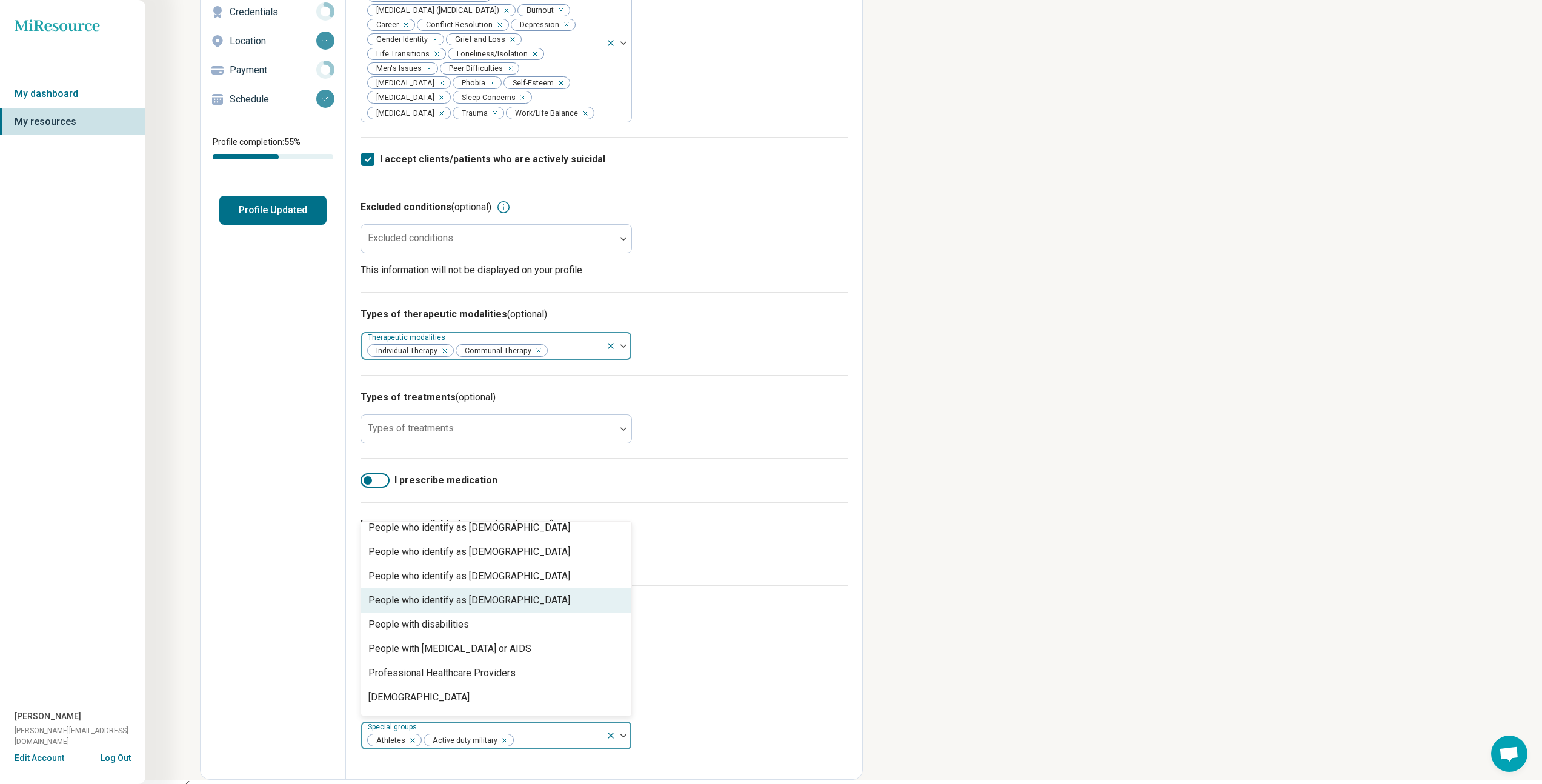
scroll to position [320, 0]
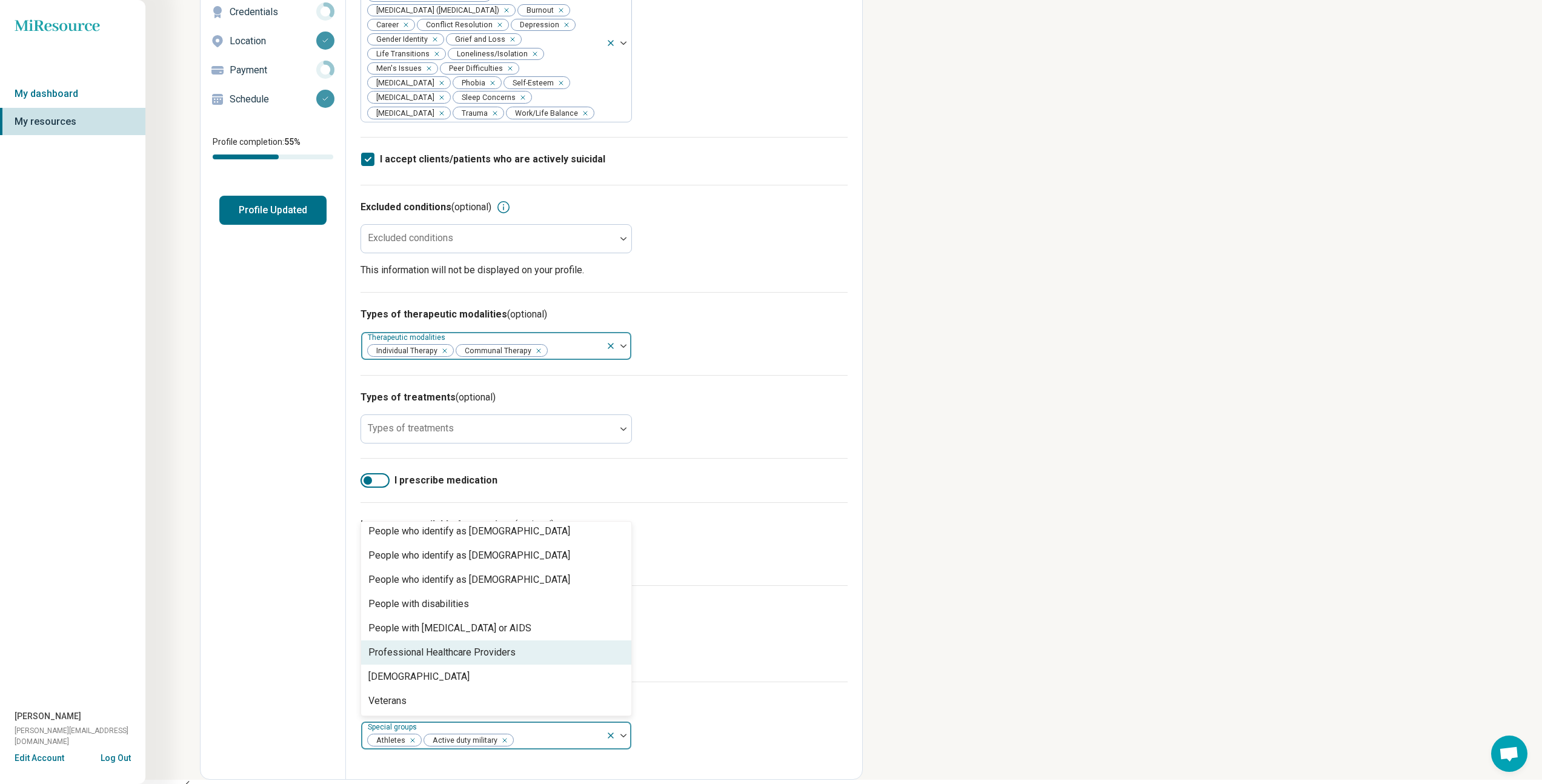
click at [504, 660] on div "Professional Healthcare Providers" at bounding box center [442, 652] width 147 height 15
click at [1004, 616] on div "Miresource logo My dashboard My resources [PERSON_NAME] [PERSON_NAME][EMAIL_ADD…" at bounding box center [771, 329] width 1542 height 927
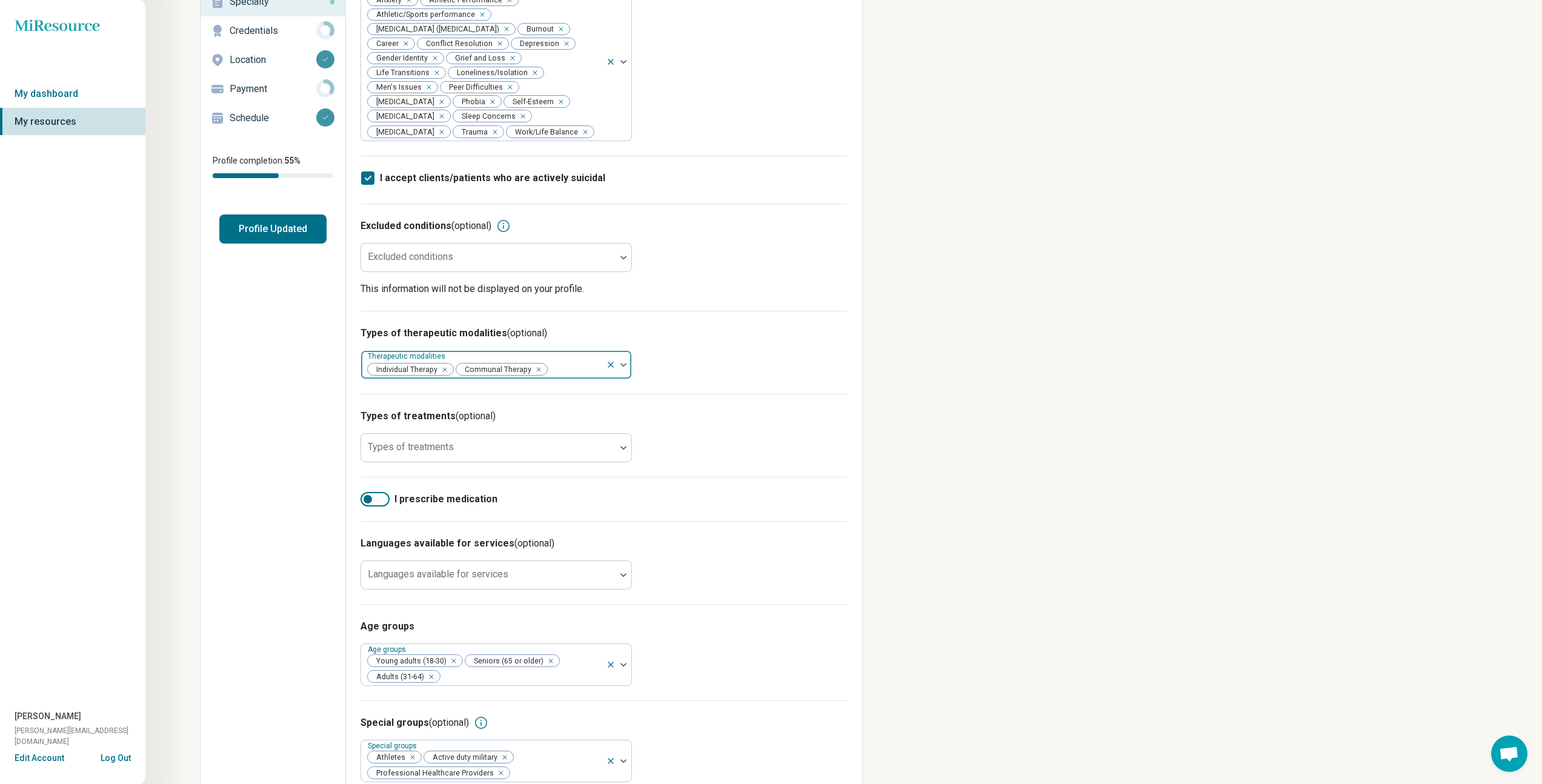
scroll to position [108, 0]
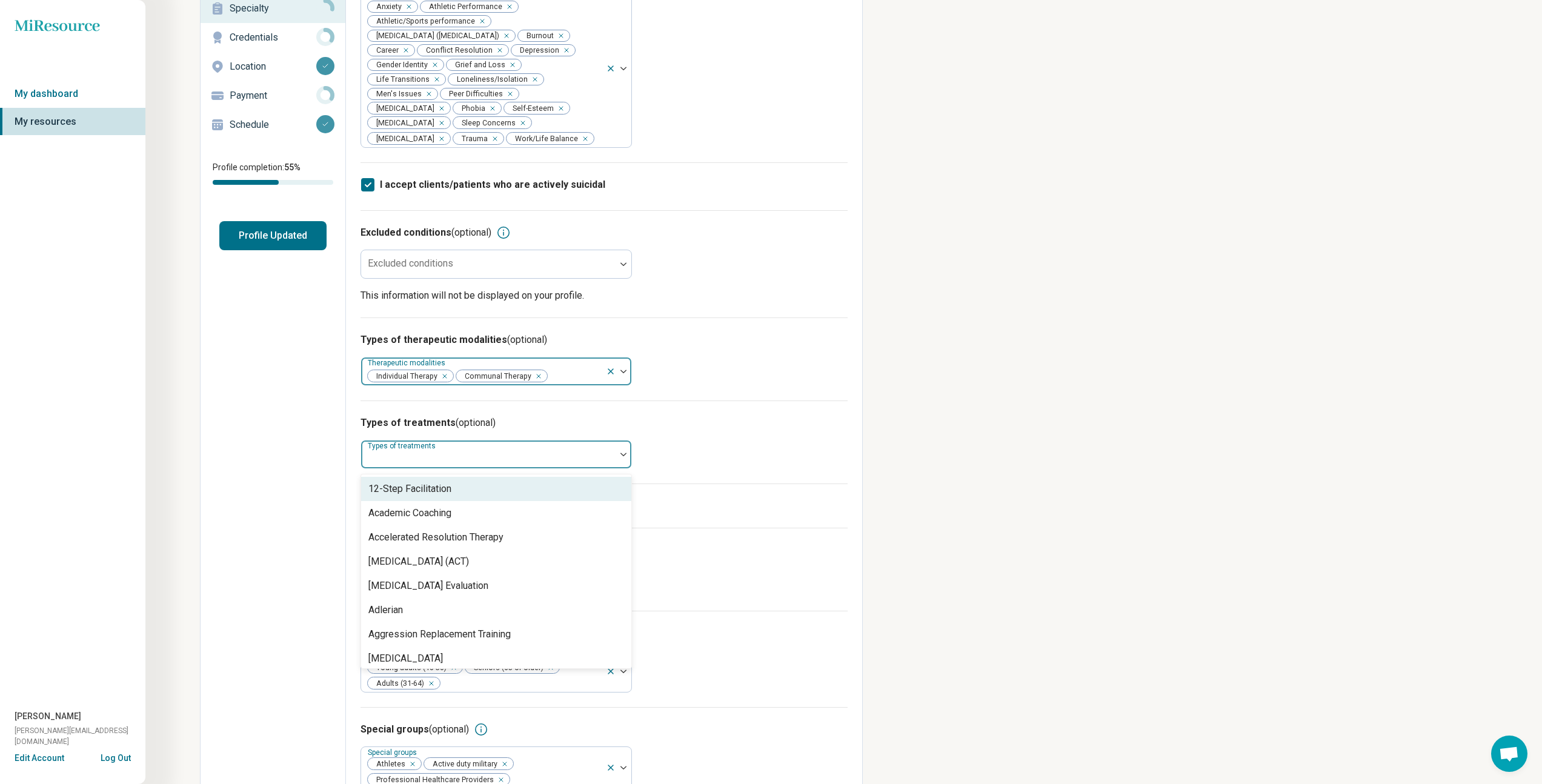
click at [609, 467] on div at bounding box center [489, 459] width 245 height 17
click at [559, 555] on div "[MEDICAL_DATA] (ACT)" at bounding box center [497, 562] width 271 height 24
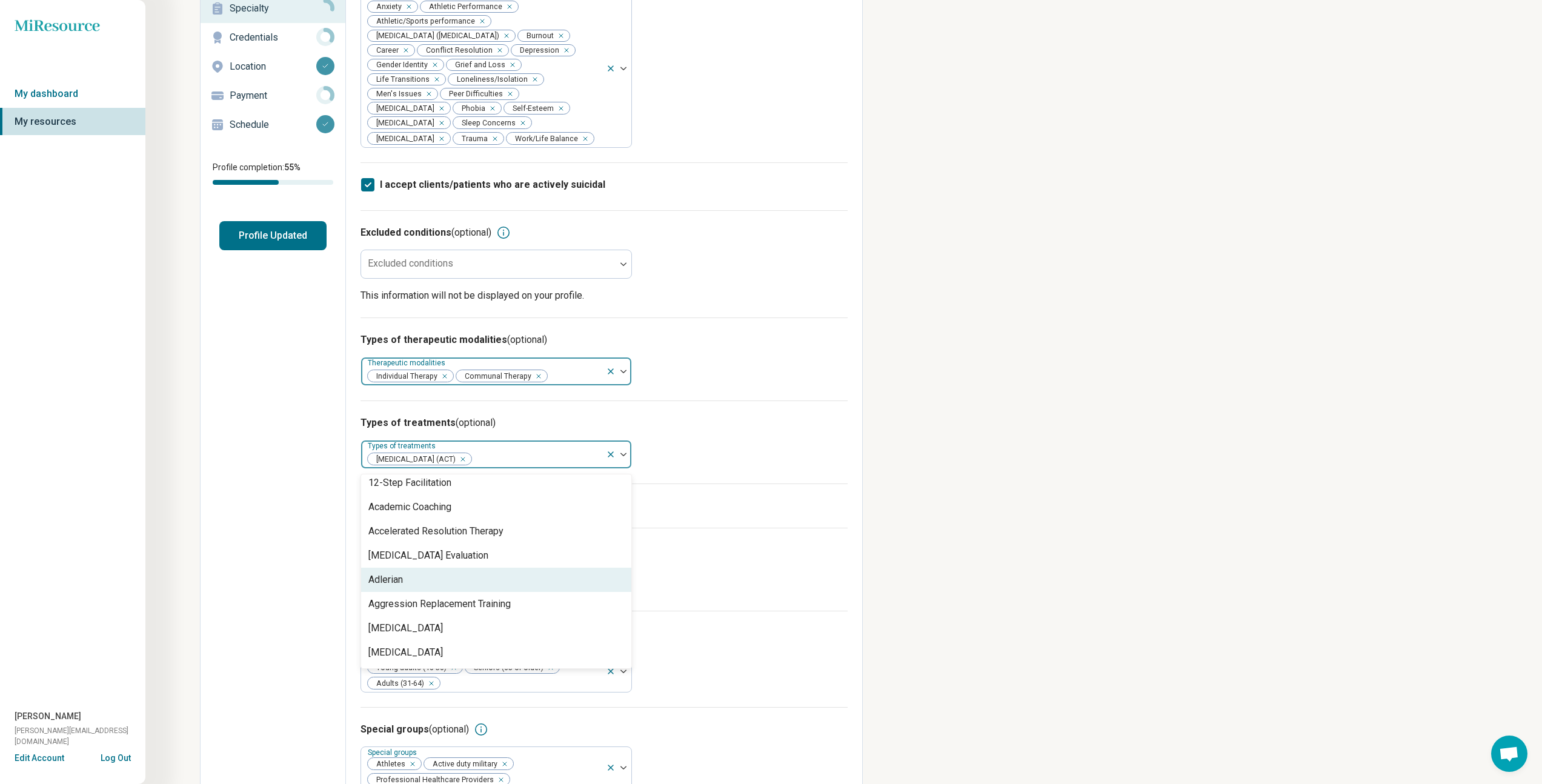
scroll to position [7, 0]
click at [443, 626] on div "[MEDICAL_DATA]" at bounding box center [405, 627] width 74 height 15
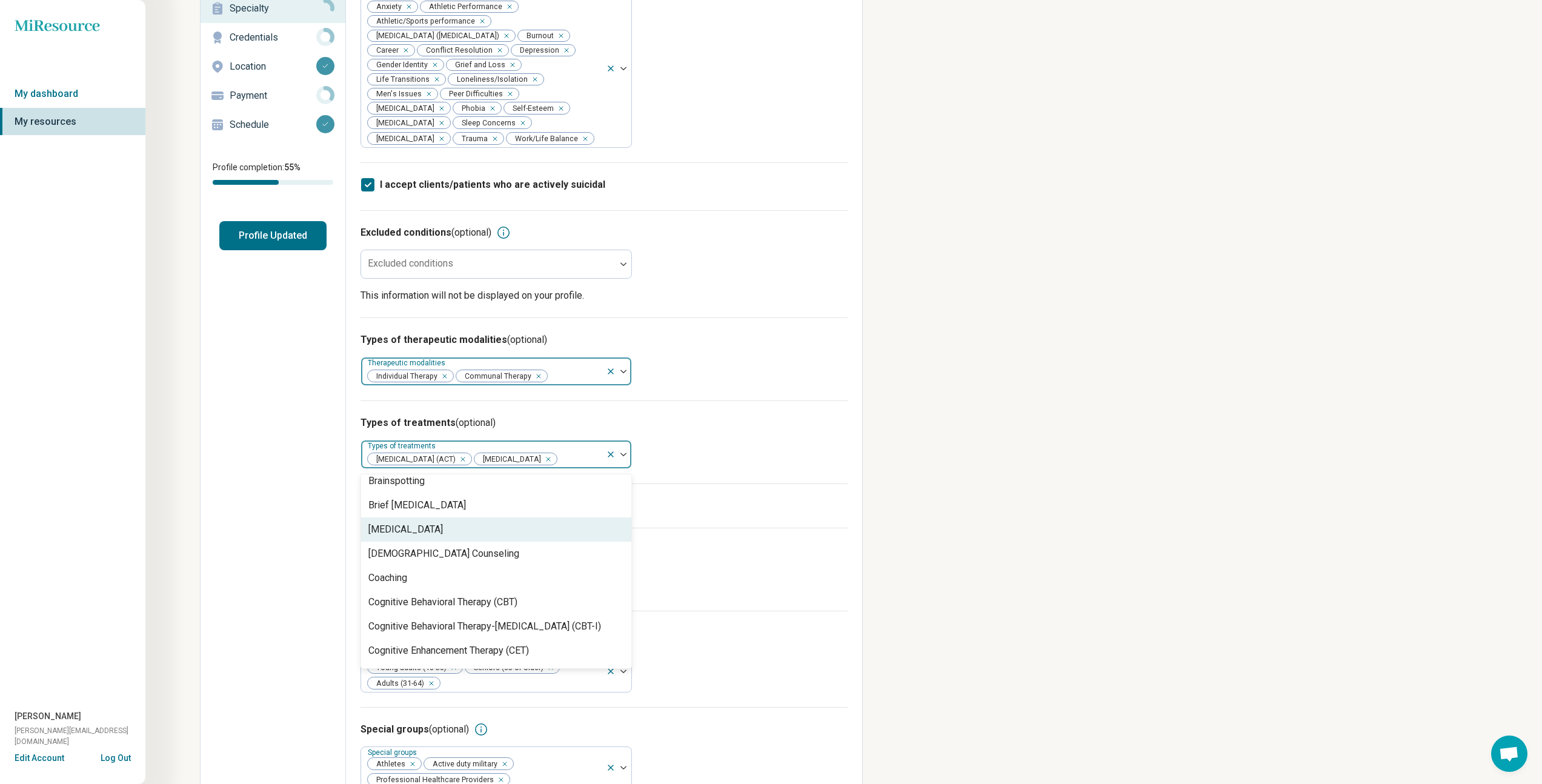
click at [458, 542] on div "[MEDICAL_DATA]" at bounding box center [497, 530] width 271 height 24
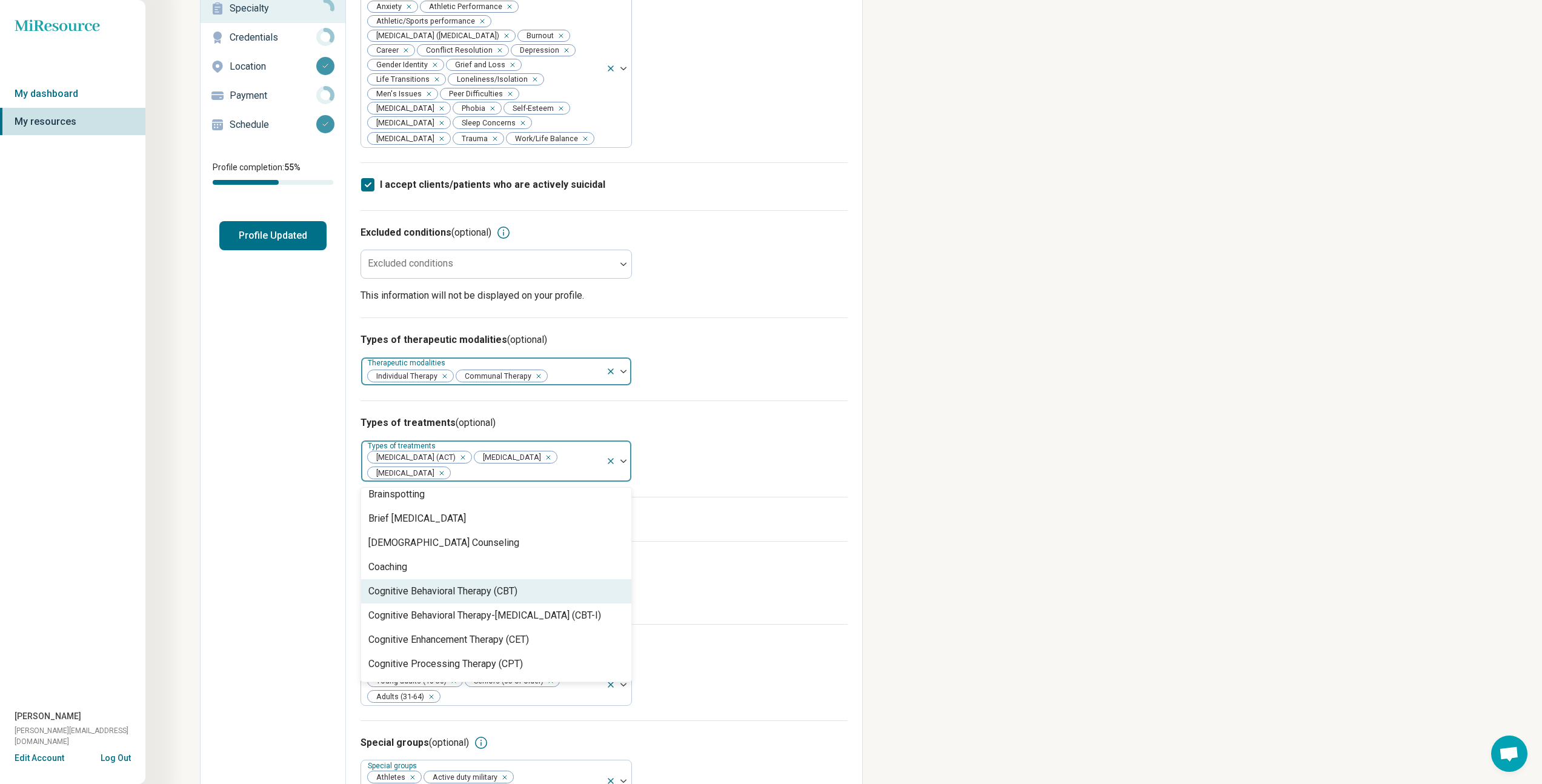
click at [467, 597] on div "Cognitive Behavioral Therapy (CBT)" at bounding box center [443, 591] width 149 height 15
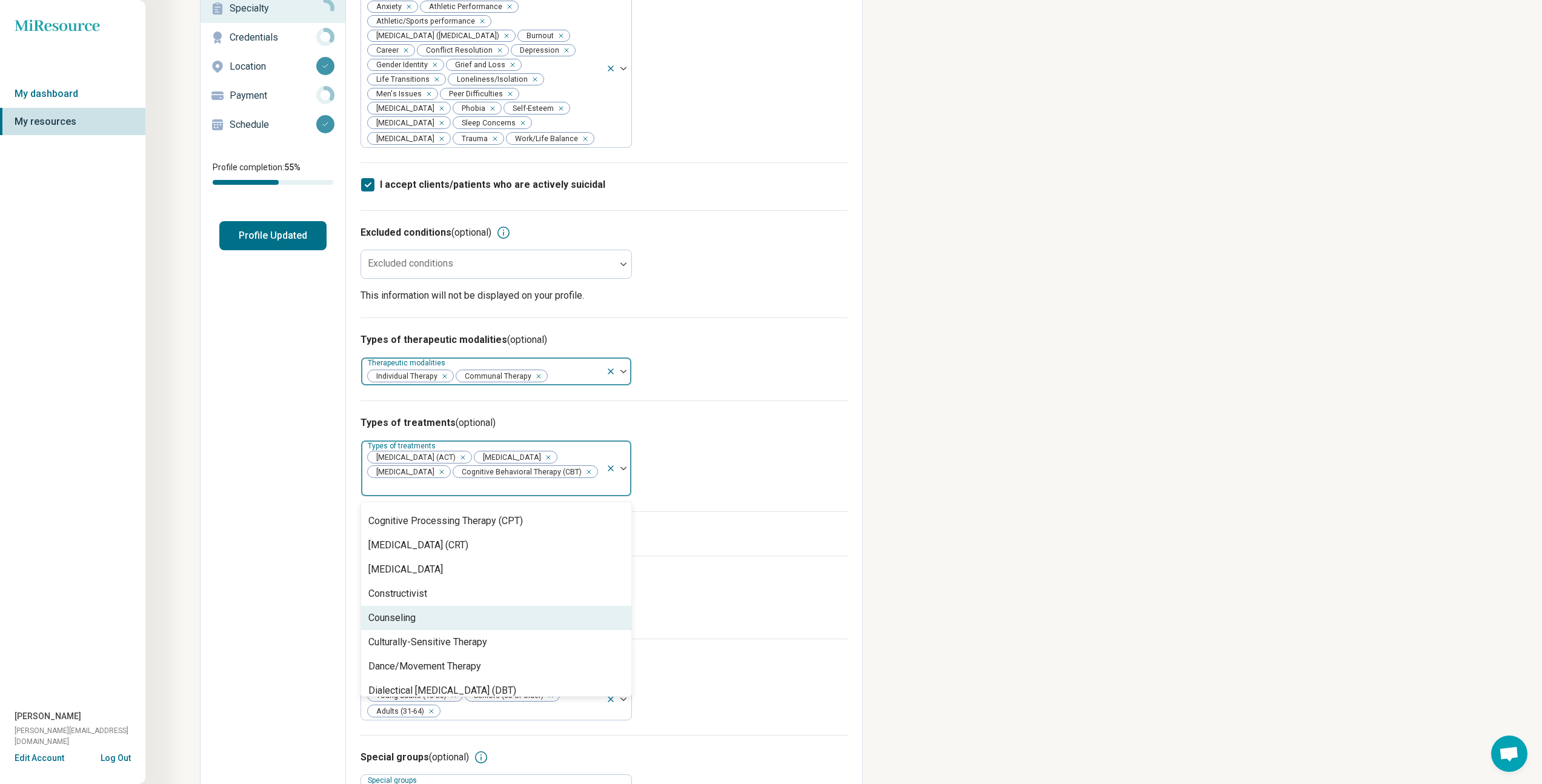
scroll to position [515, 0]
click at [466, 615] on div "Counseling" at bounding box center [497, 608] width 271 height 24
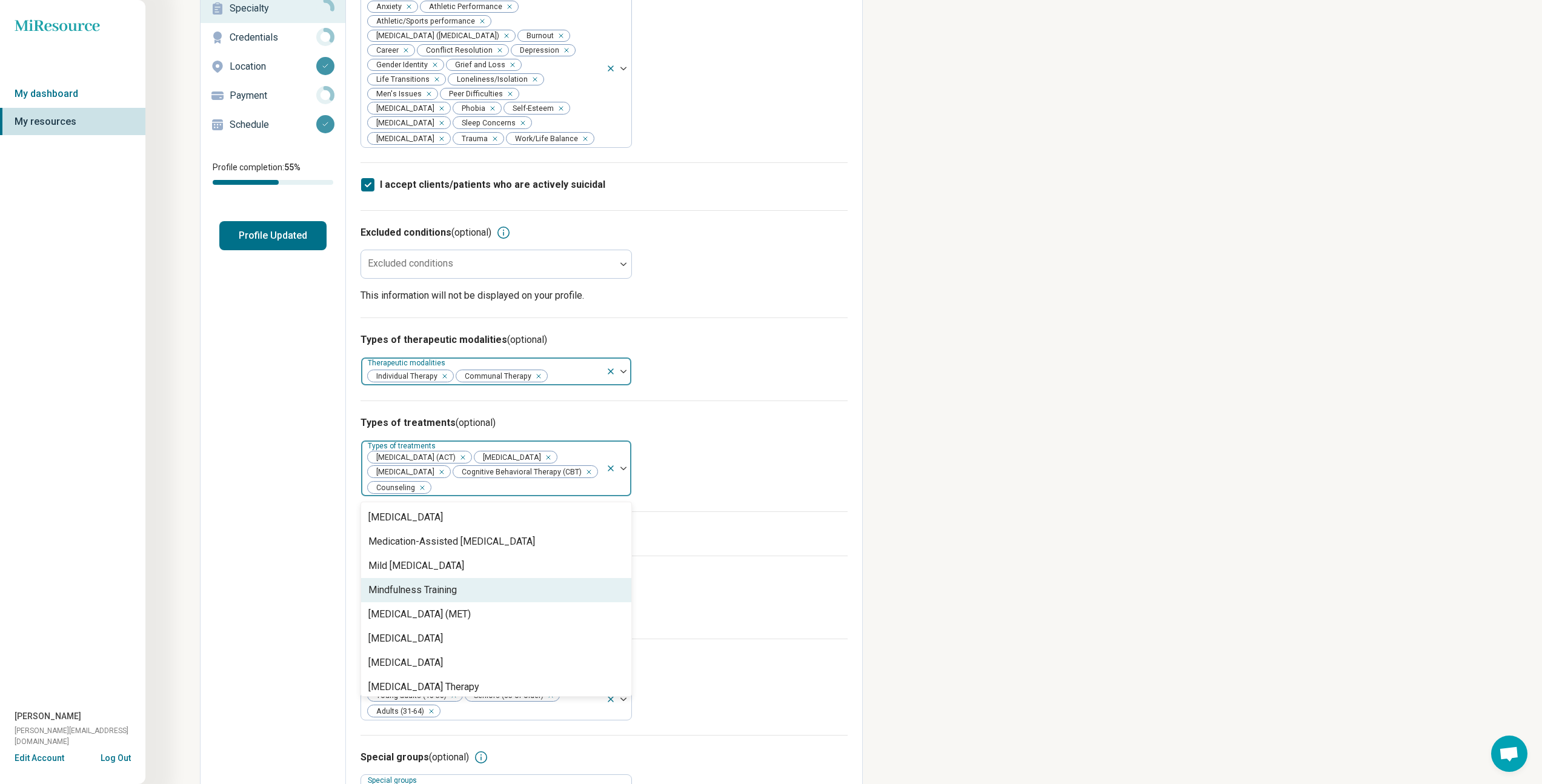
scroll to position [1452, 0]
click at [443, 639] on div "[MEDICAL_DATA]" at bounding box center [405, 640] width 74 height 15
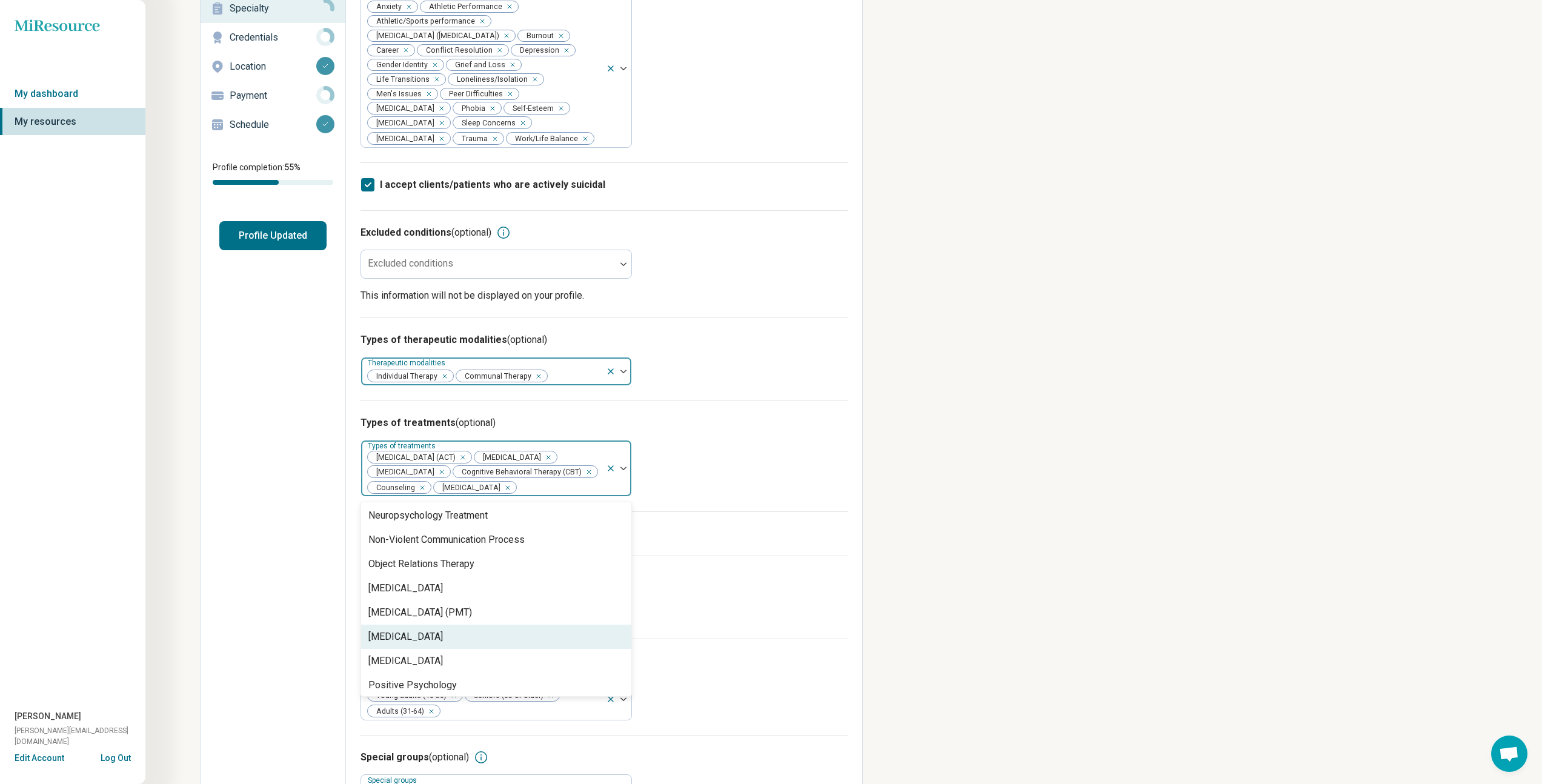
click at [500, 649] on div "[MEDICAL_DATA]" at bounding box center [497, 637] width 271 height 24
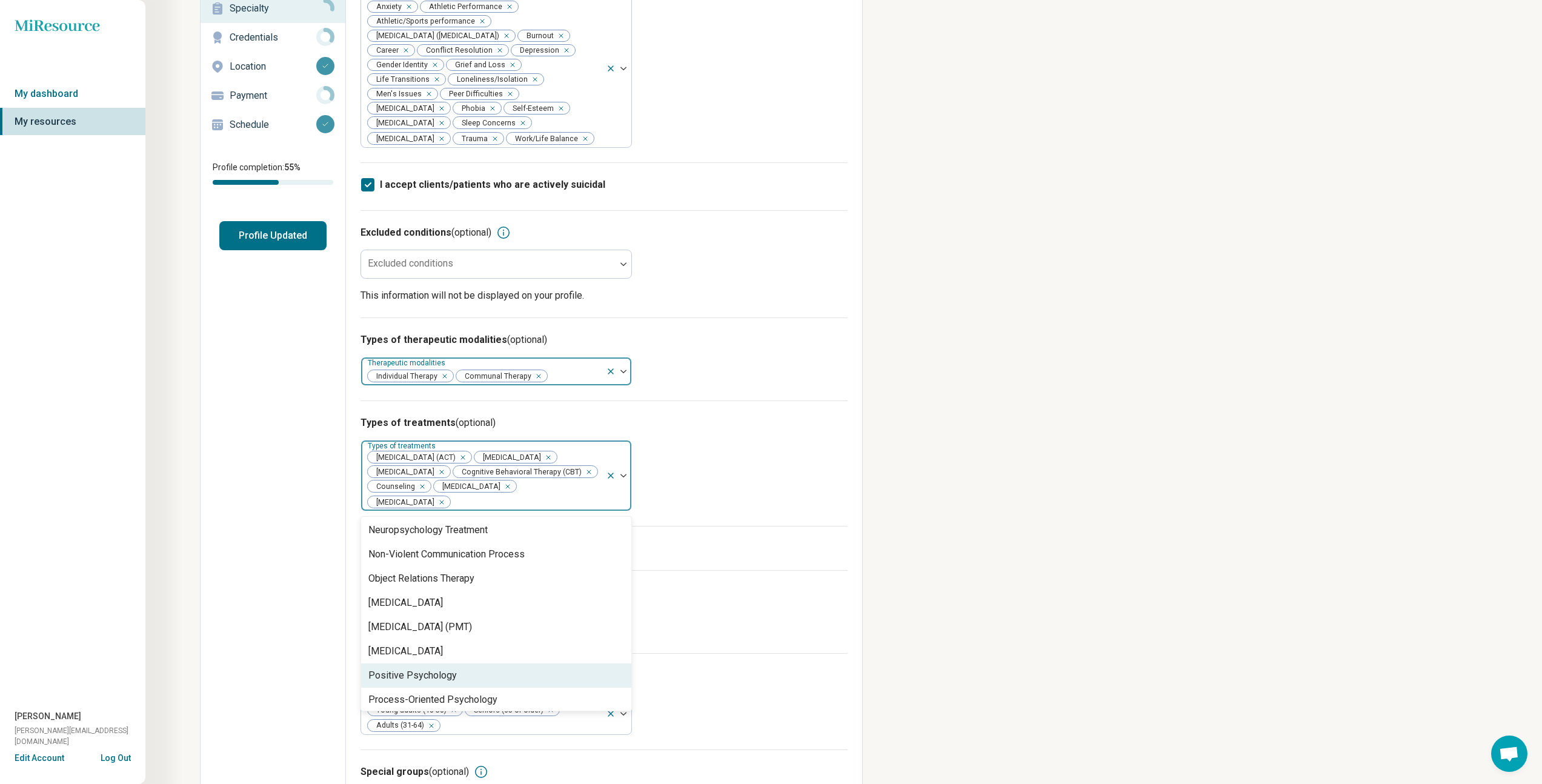
click at [501, 678] on div "Positive Psychology" at bounding box center [497, 676] width 271 height 24
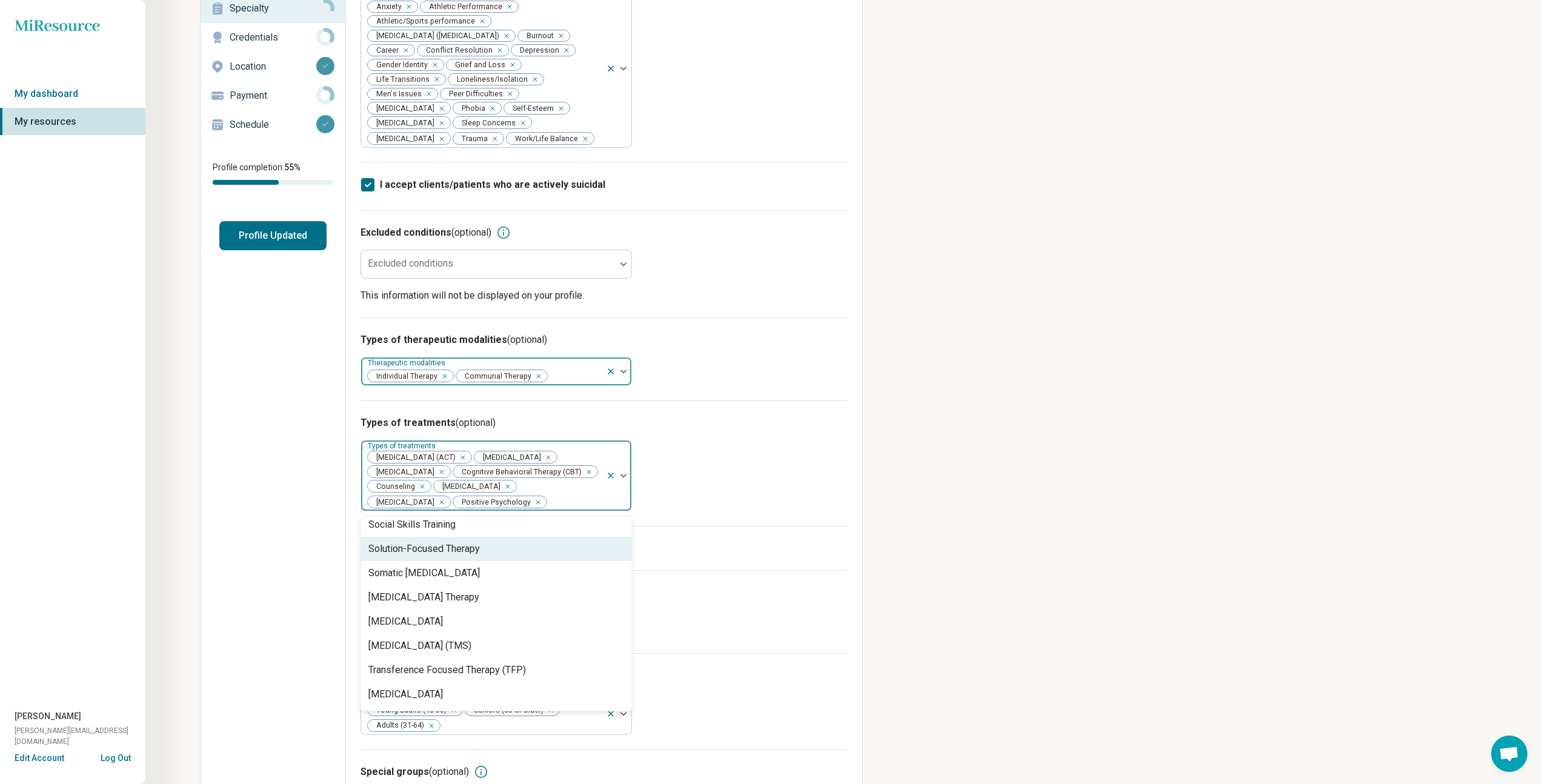
click at [460, 556] on div "Solution-Focused Therapy" at bounding box center [424, 549] width 111 height 15
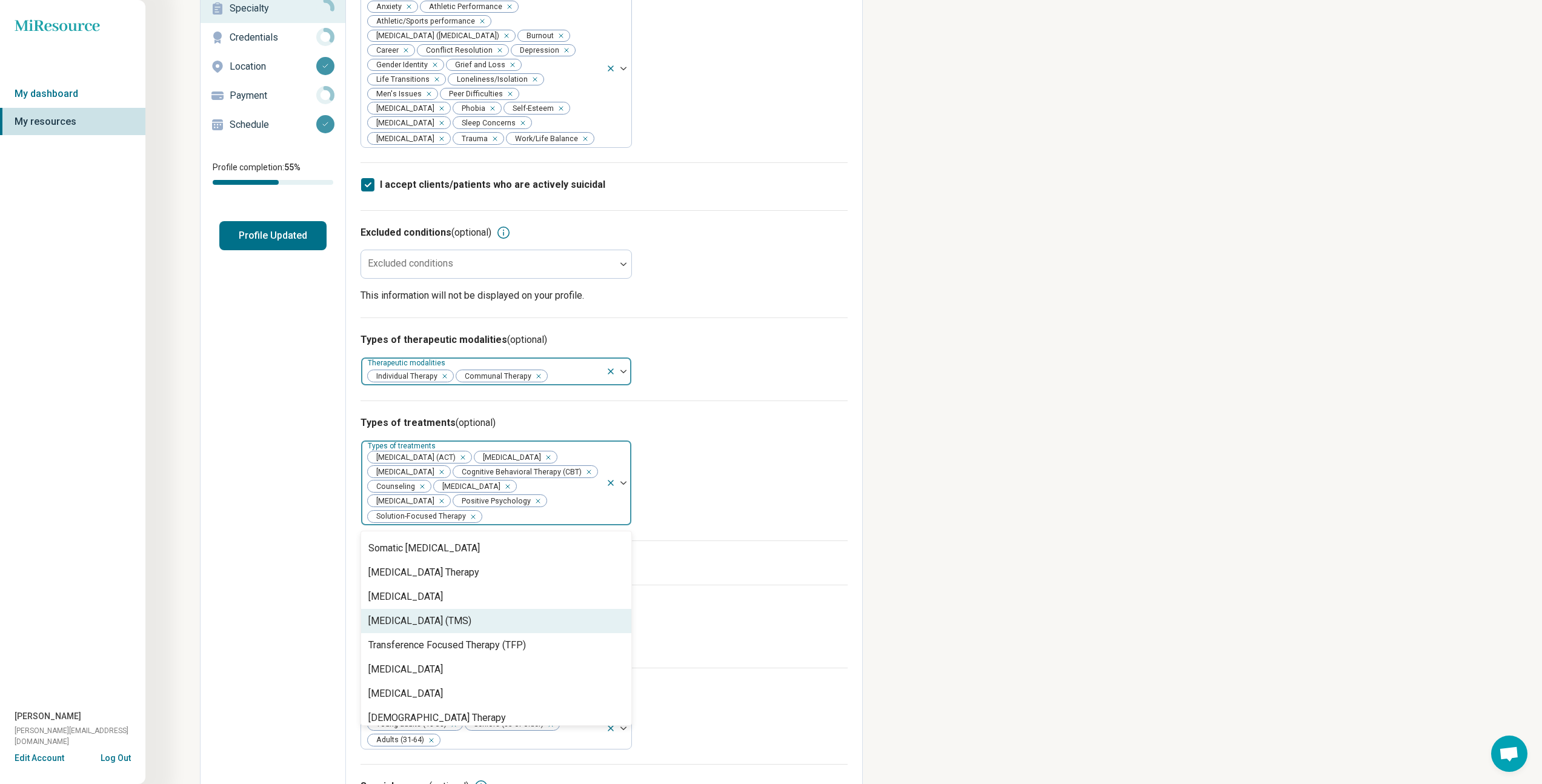
scroll to position [2113, 0]
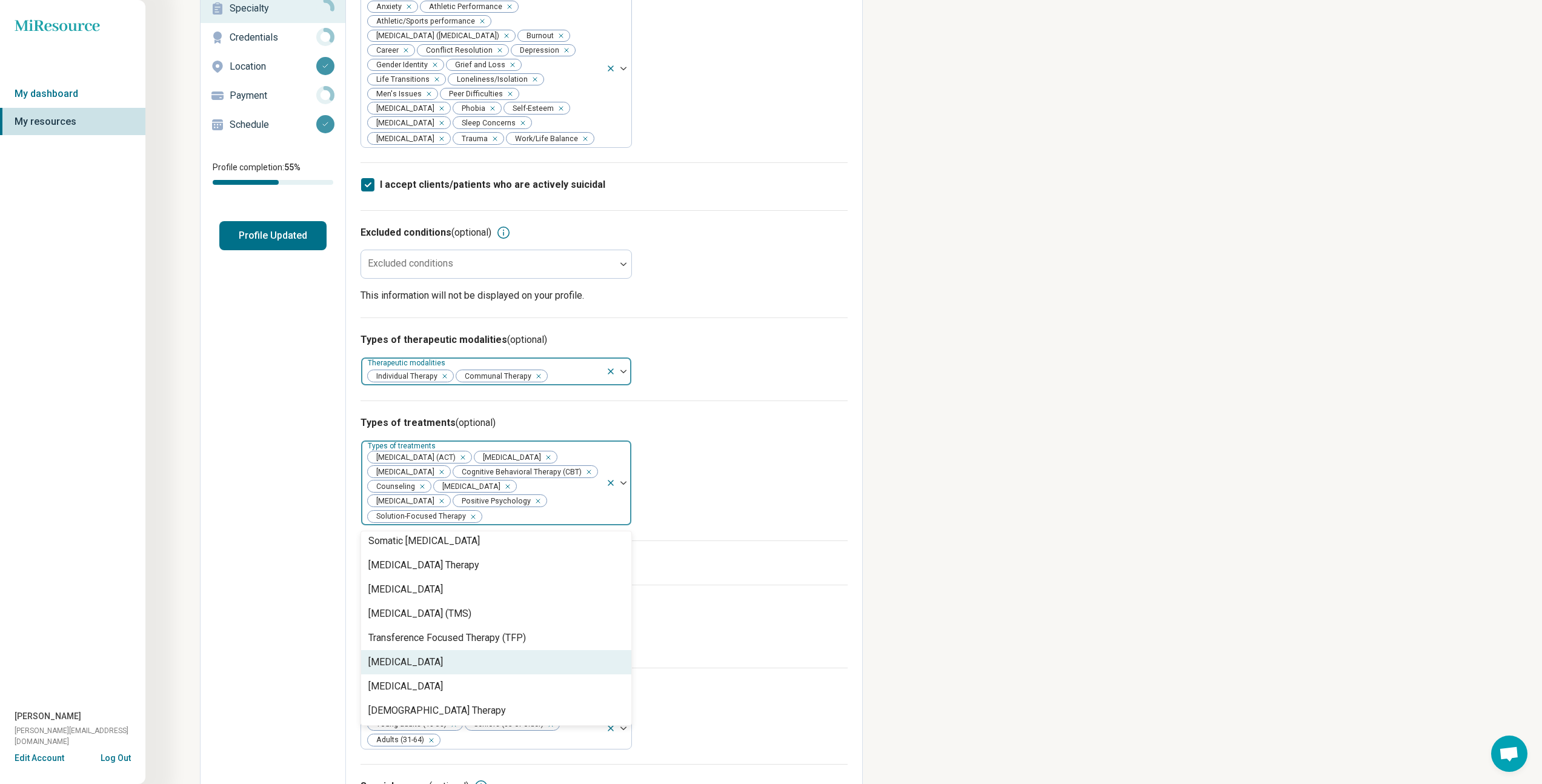
click at [731, 603] on div "Languages available for services (optional) Languages available for services" at bounding box center [604, 625] width 487 height 83
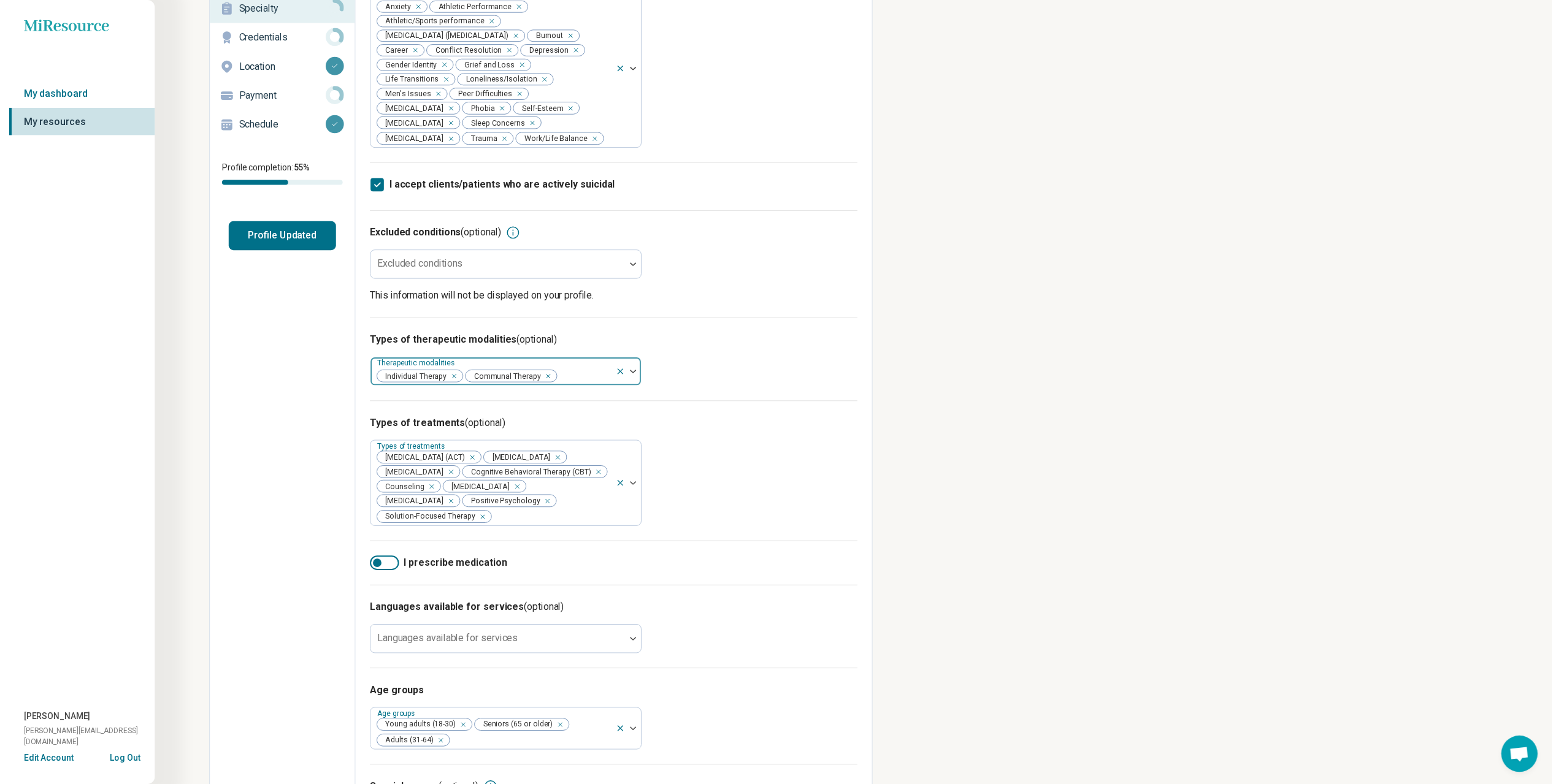
scroll to position [0, 0]
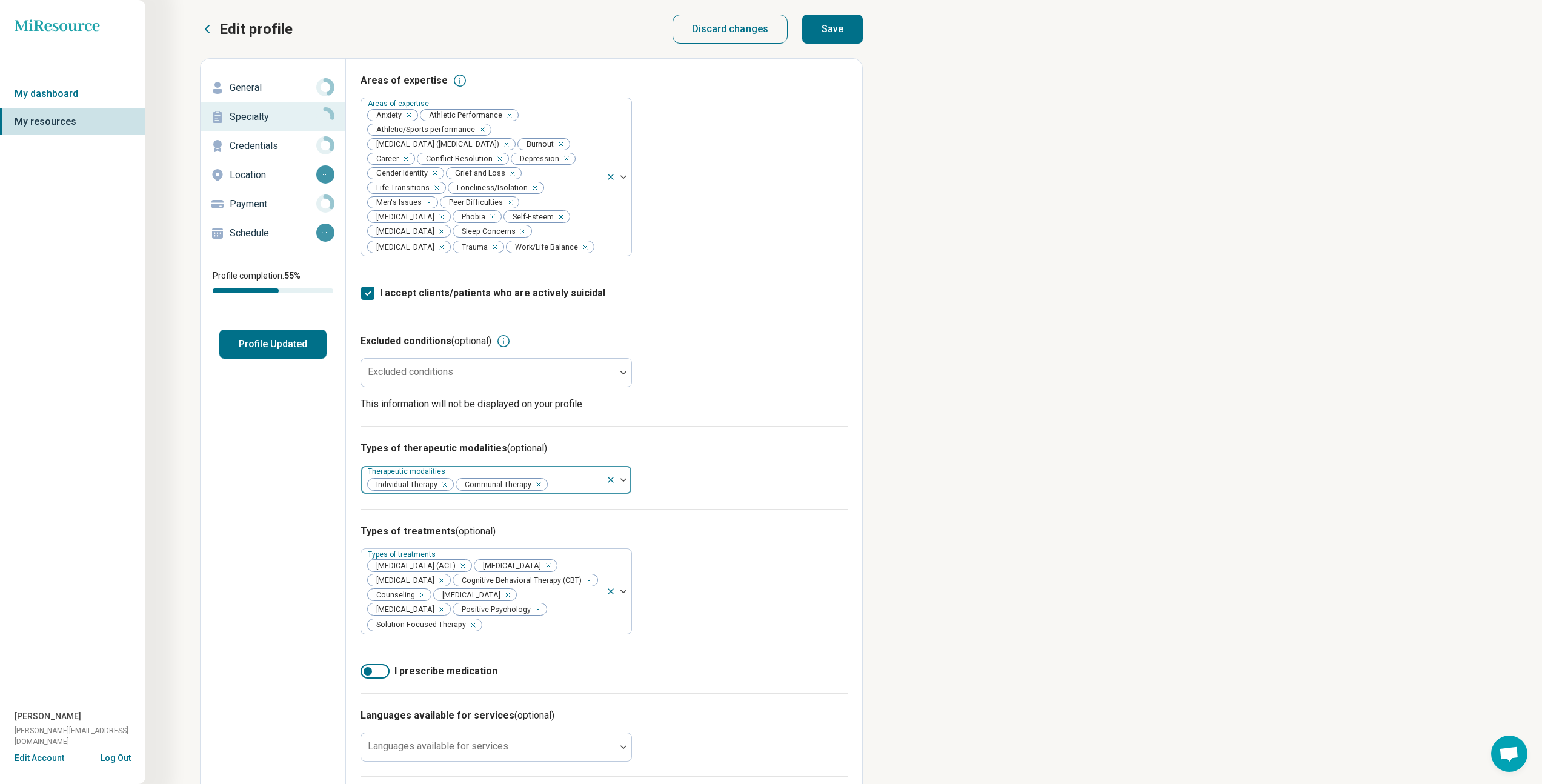
click at [846, 28] on button "Save" at bounding box center [833, 29] width 61 height 29
click at [271, 142] on p "Credentials" at bounding box center [273, 146] width 86 height 15
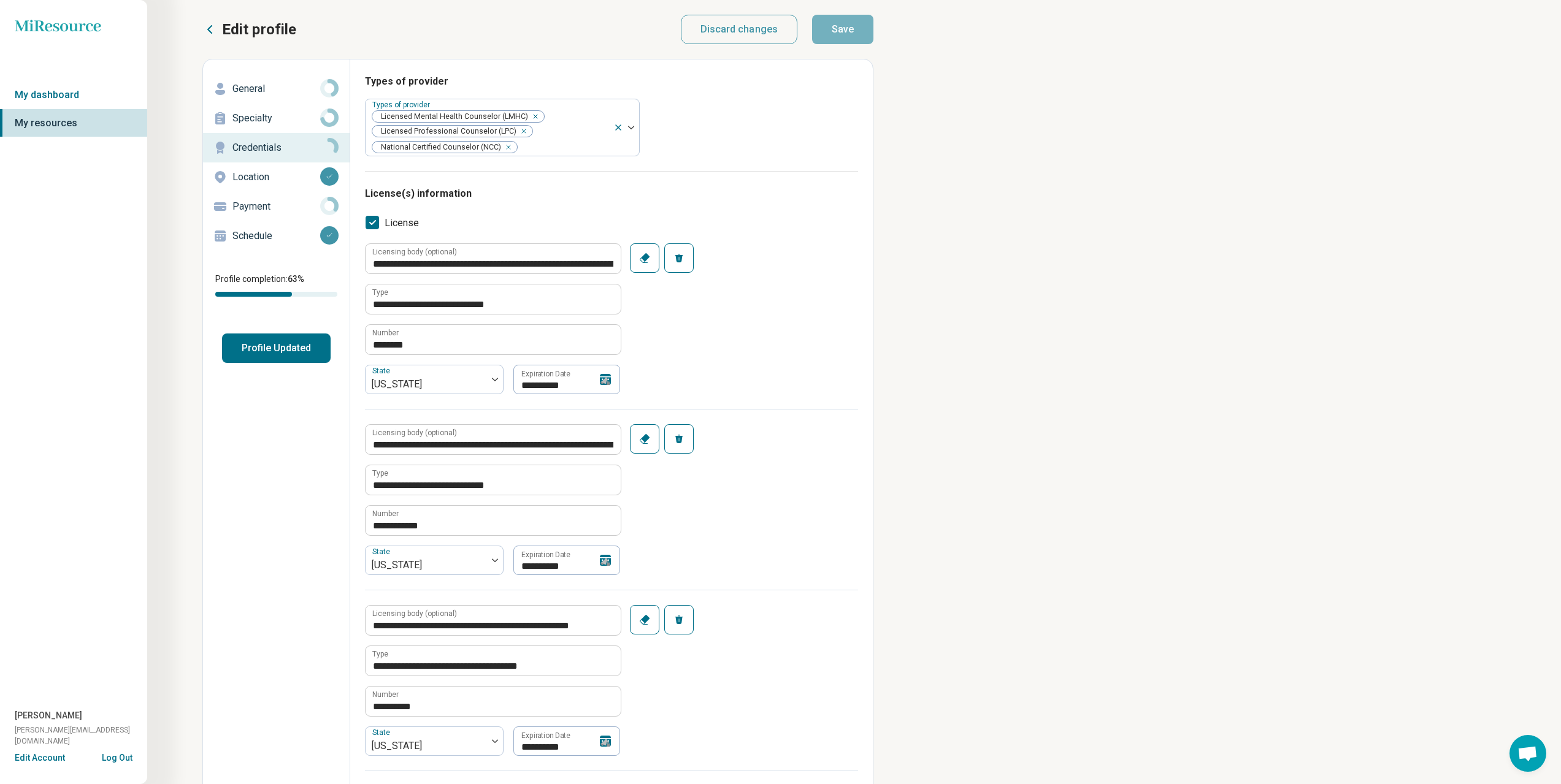
click at [252, 115] on p "Specialty" at bounding box center [276, 118] width 87 height 15
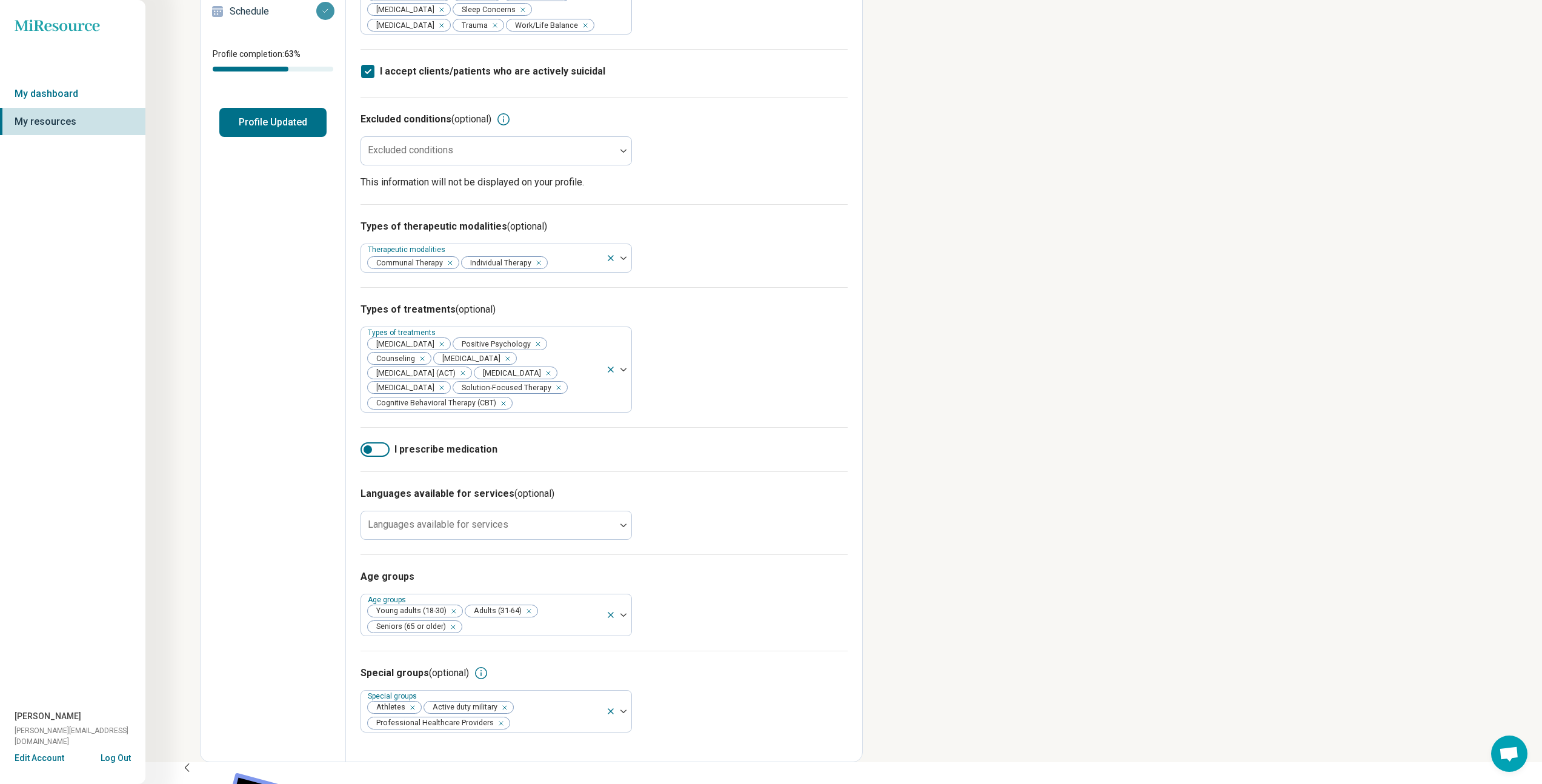
scroll to position [217, 0]
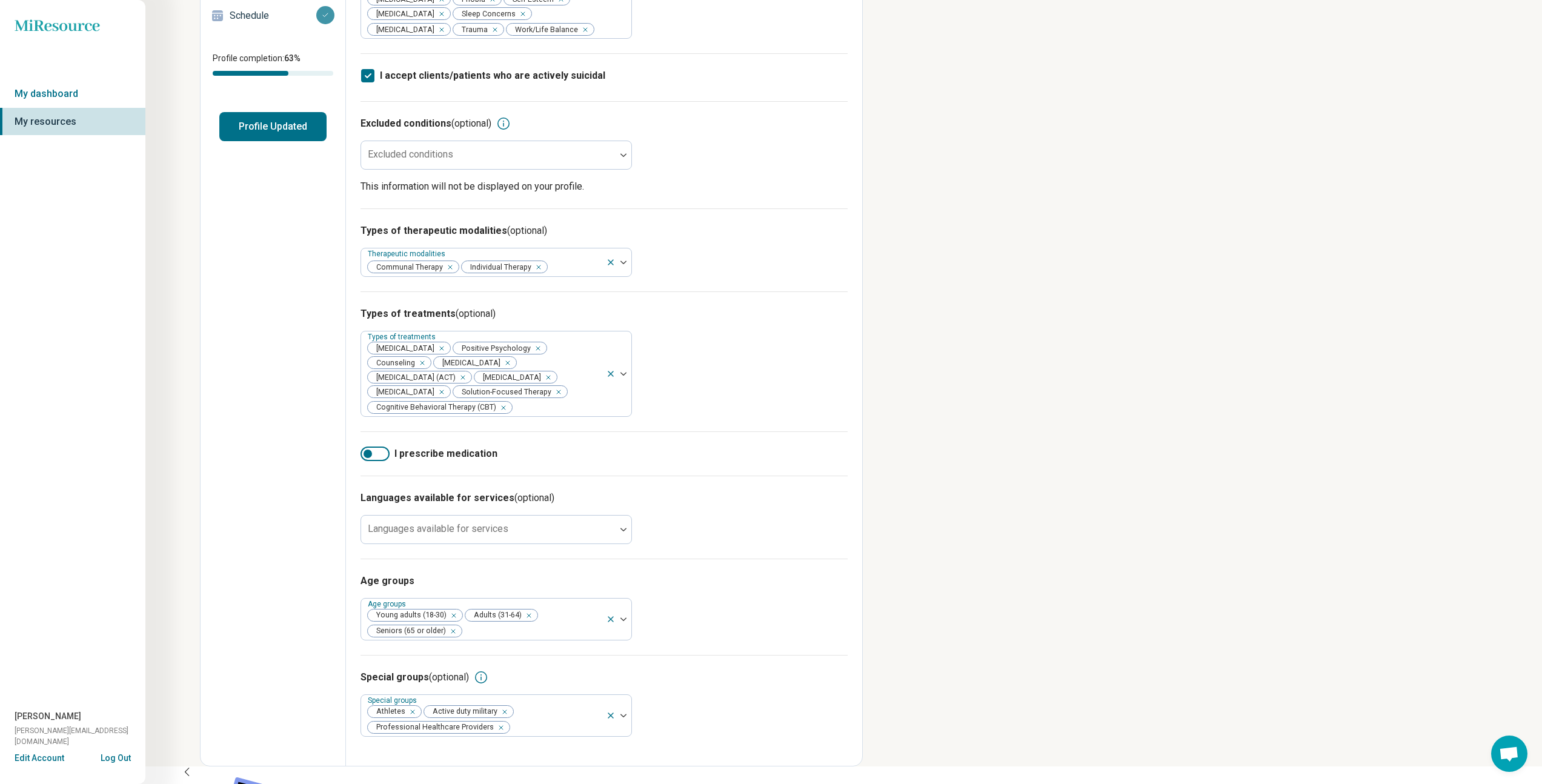
click at [322, 18] on icon at bounding box center [325, 15] width 7 height 7
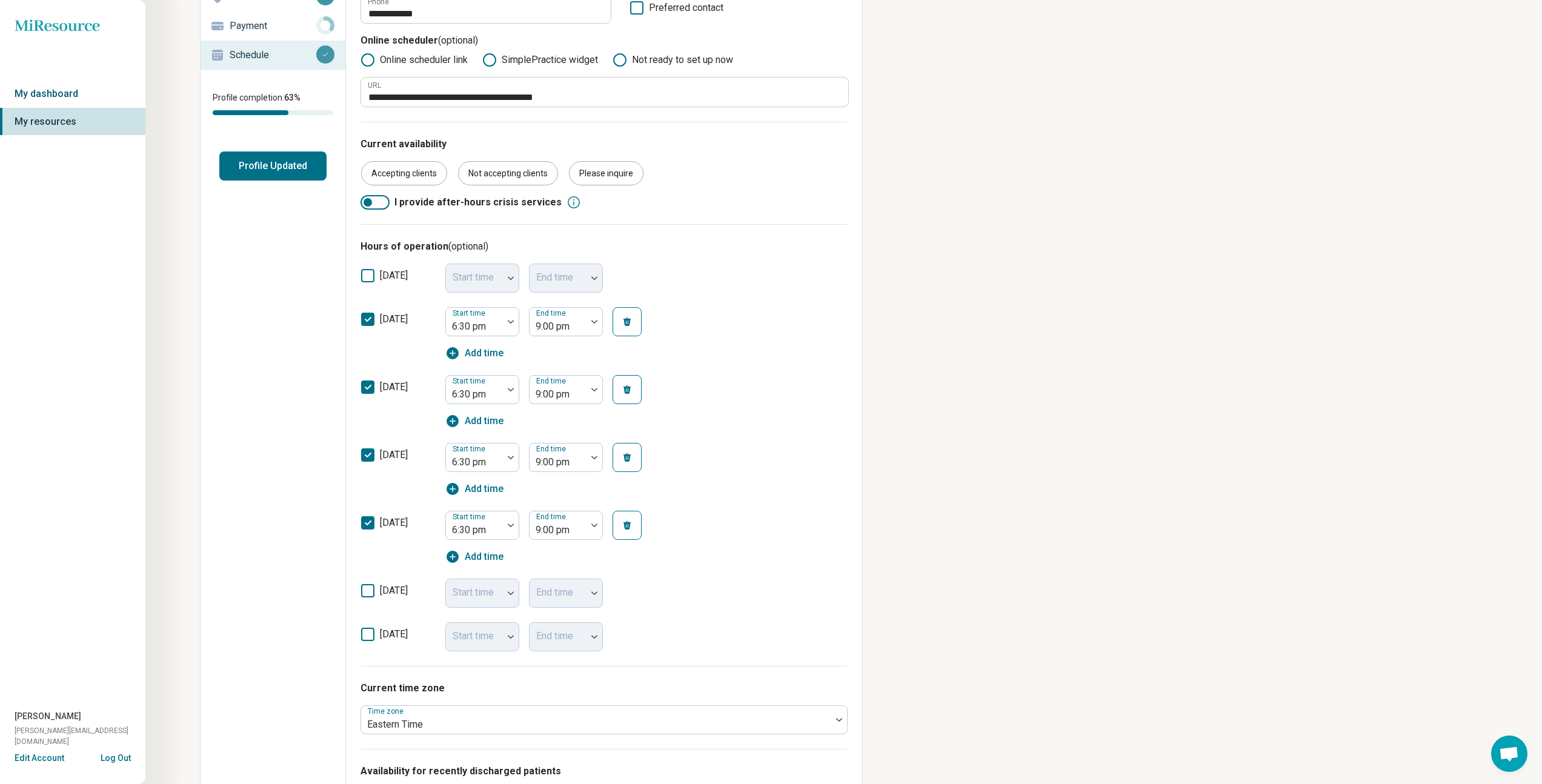
scroll to position [178, 0]
click at [57, 83] on link "My dashboard" at bounding box center [72, 93] width 145 height 28
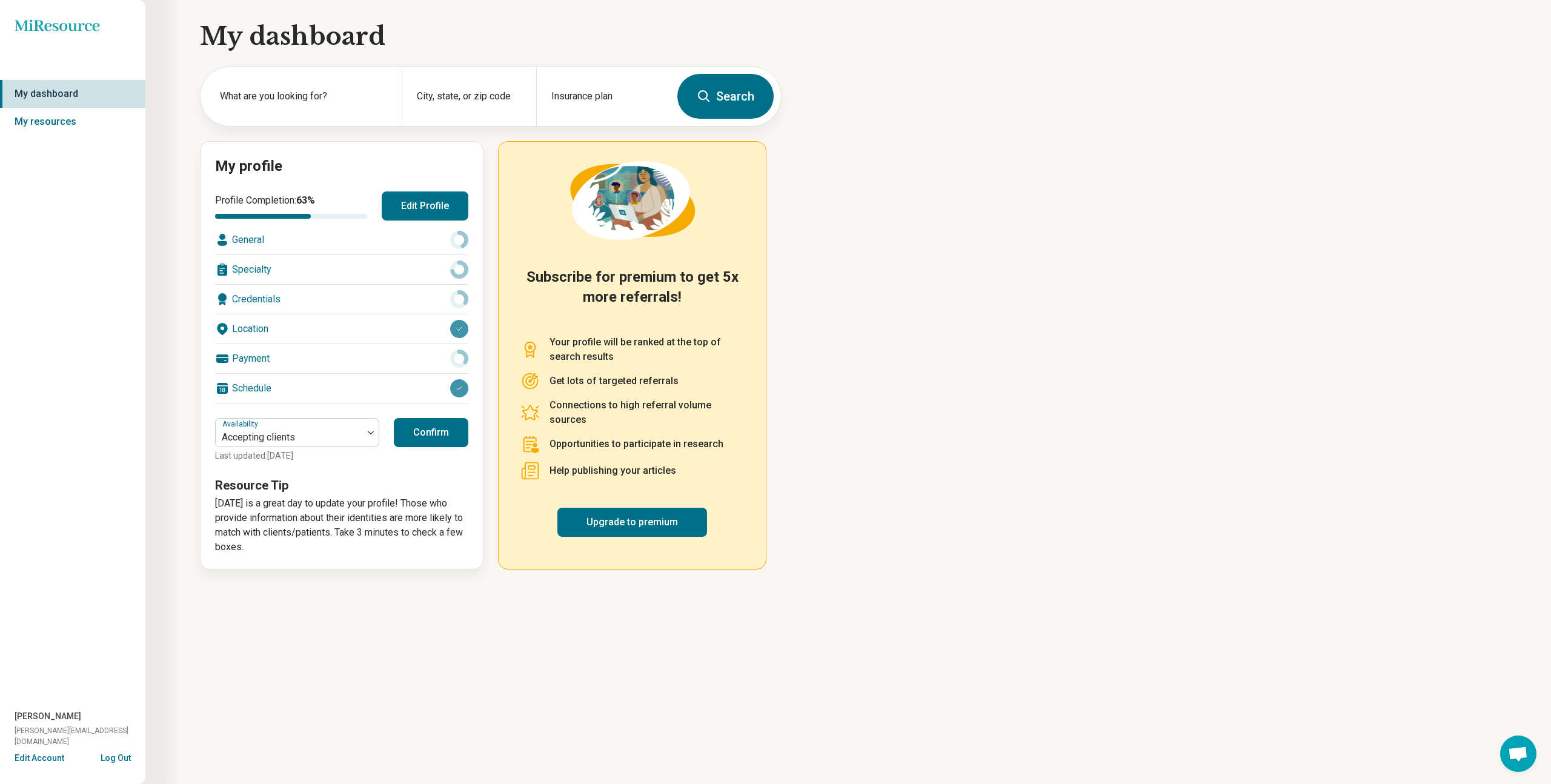
click at [268, 302] on div "Credentials" at bounding box center [342, 299] width 254 height 29
type textarea "*"
